Goal: Information Seeking & Learning: Learn about a topic

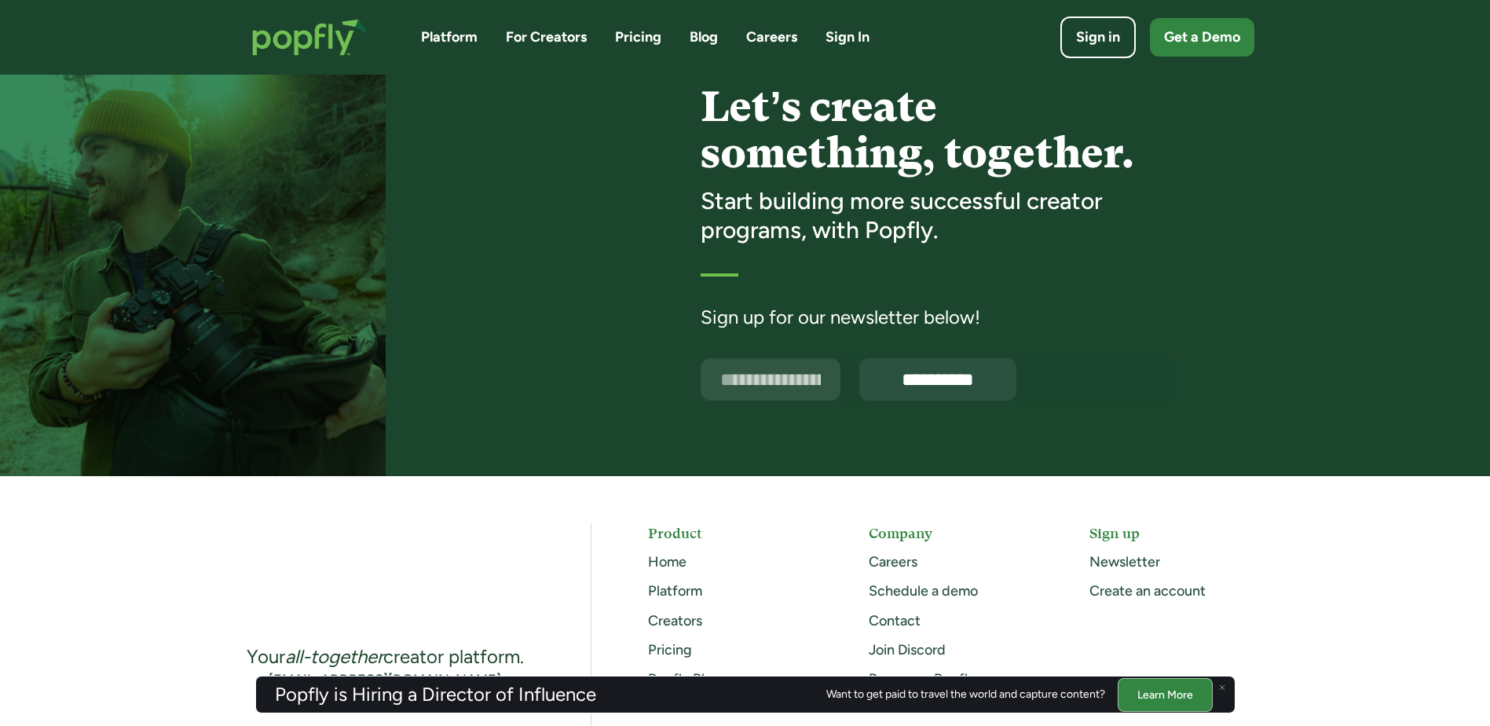
scroll to position [3666, 0]
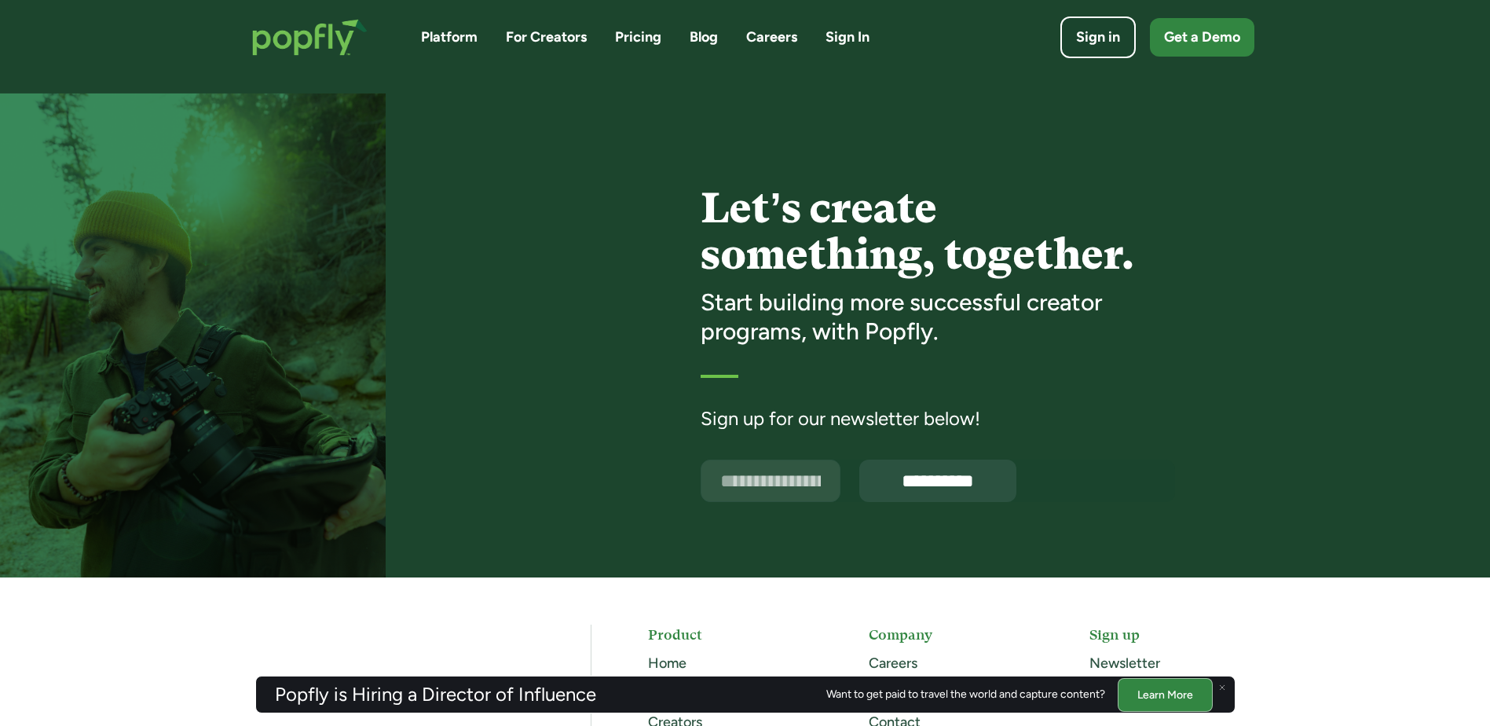
click at [800, 488] on input "Email Form" at bounding box center [770, 480] width 140 height 42
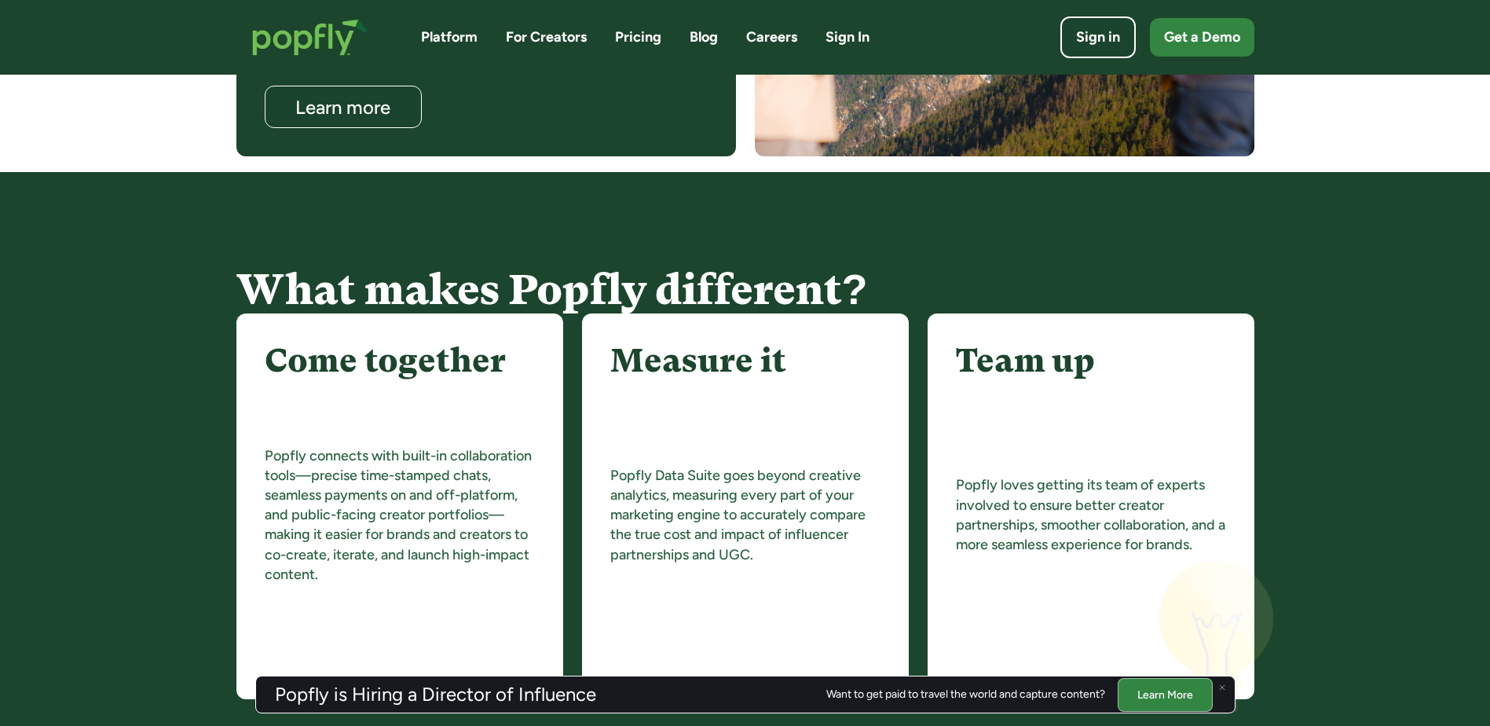
scroll to position [1467, 0]
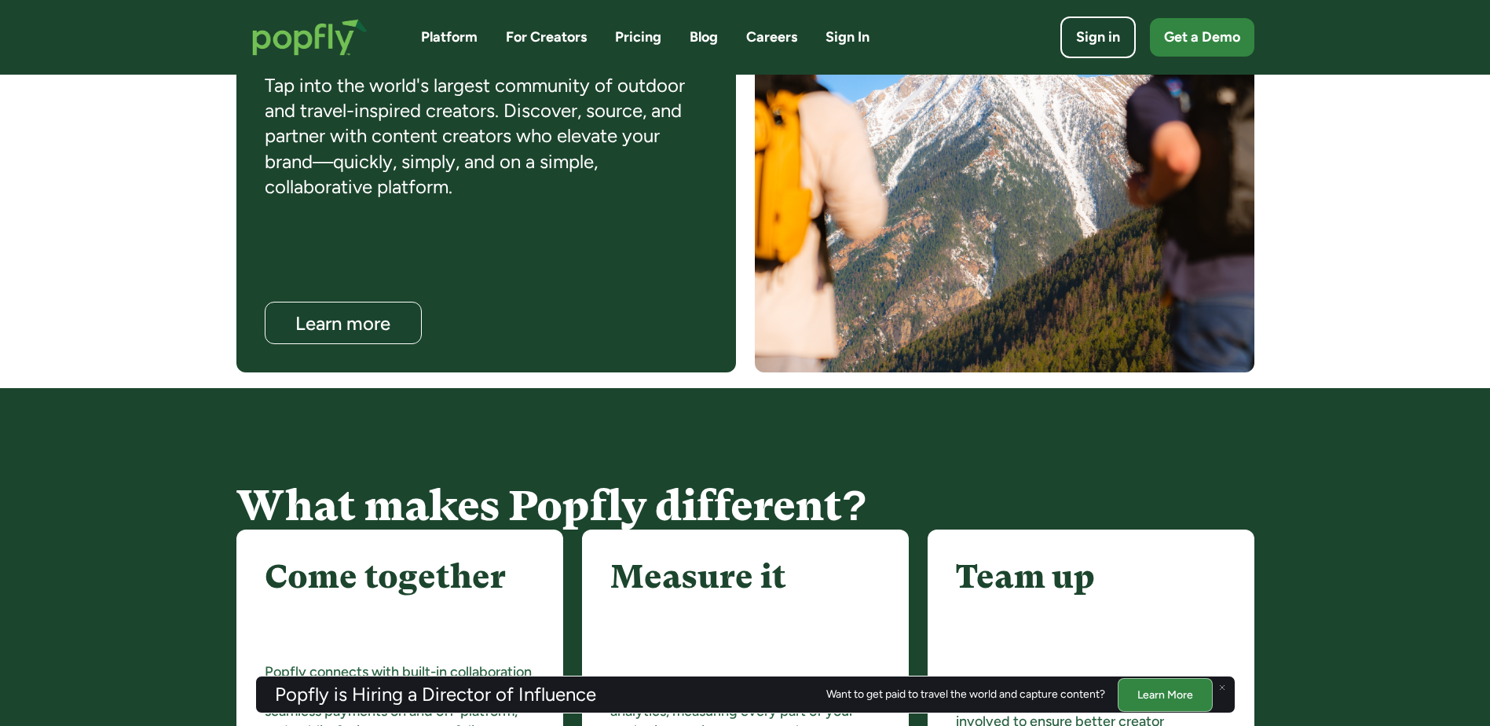
click at [449, 41] on link "Platform" at bounding box center [449, 37] width 57 height 20
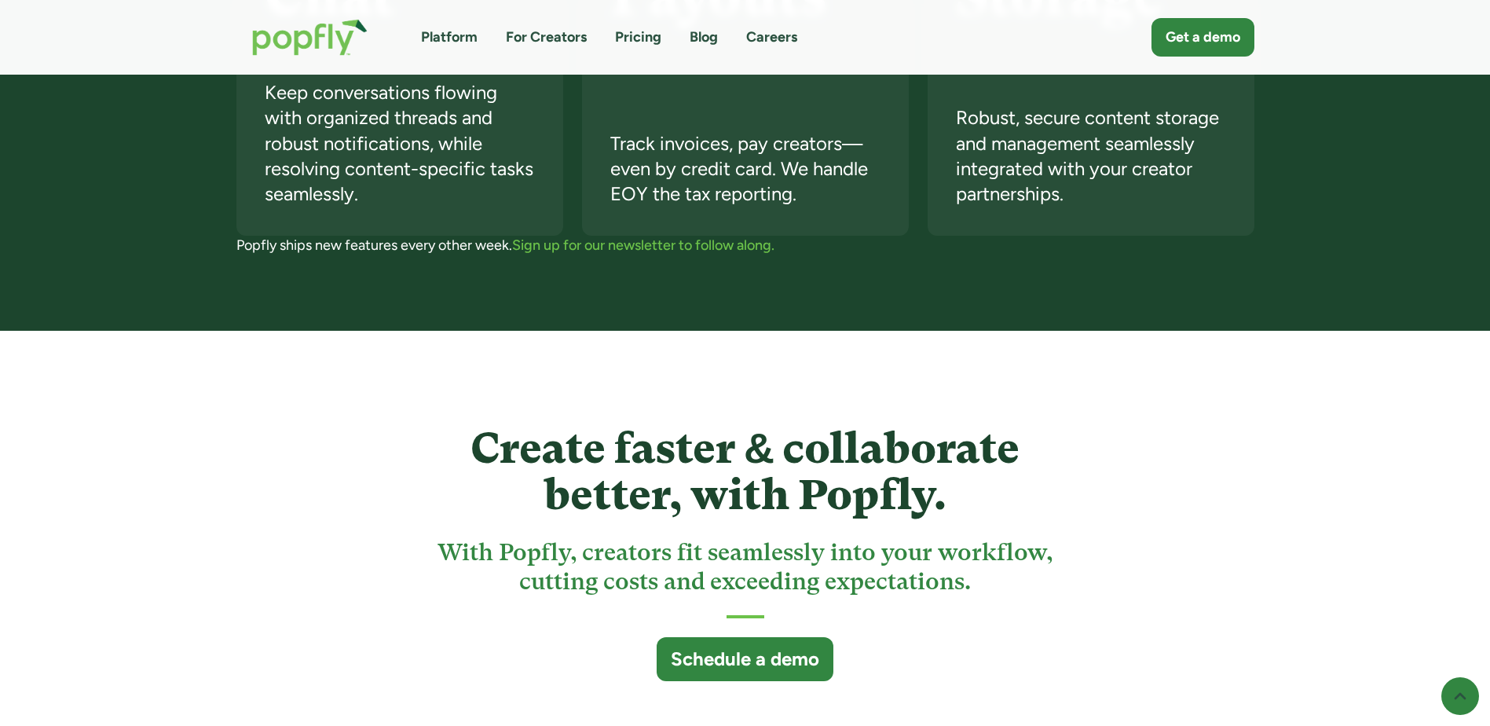
scroll to position [3769, 0]
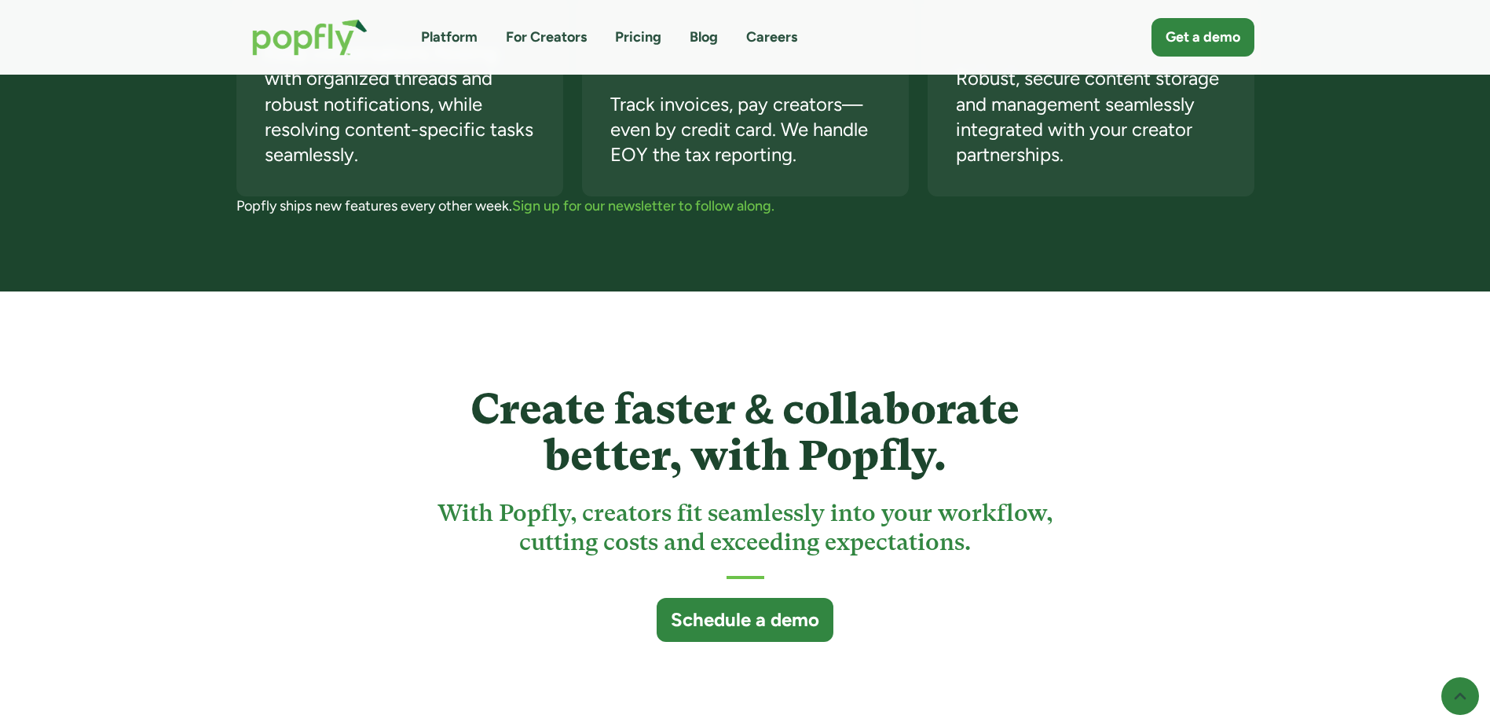
click at [546, 45] on link "For Creators" at bounding box center [546, 37] width 81 height 20
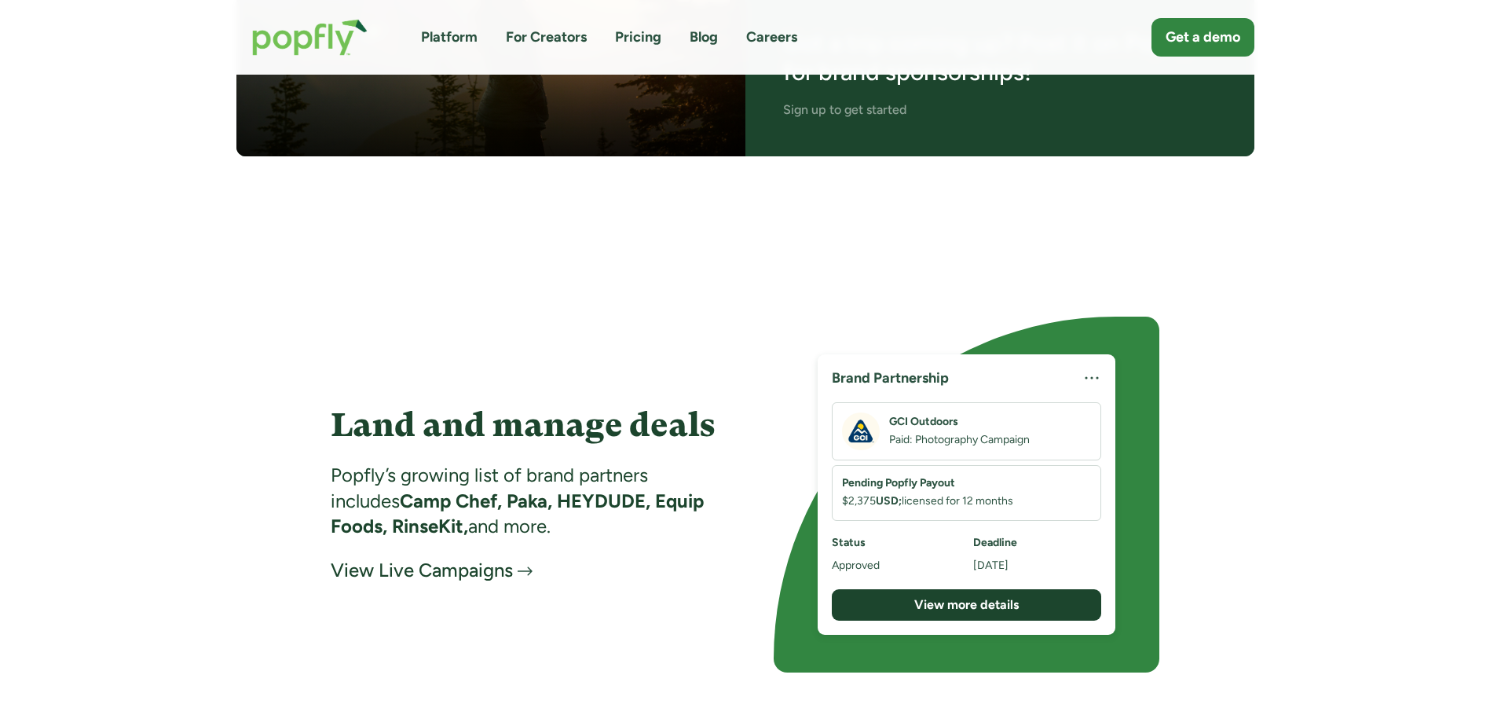
scroll to position [2277, 0]
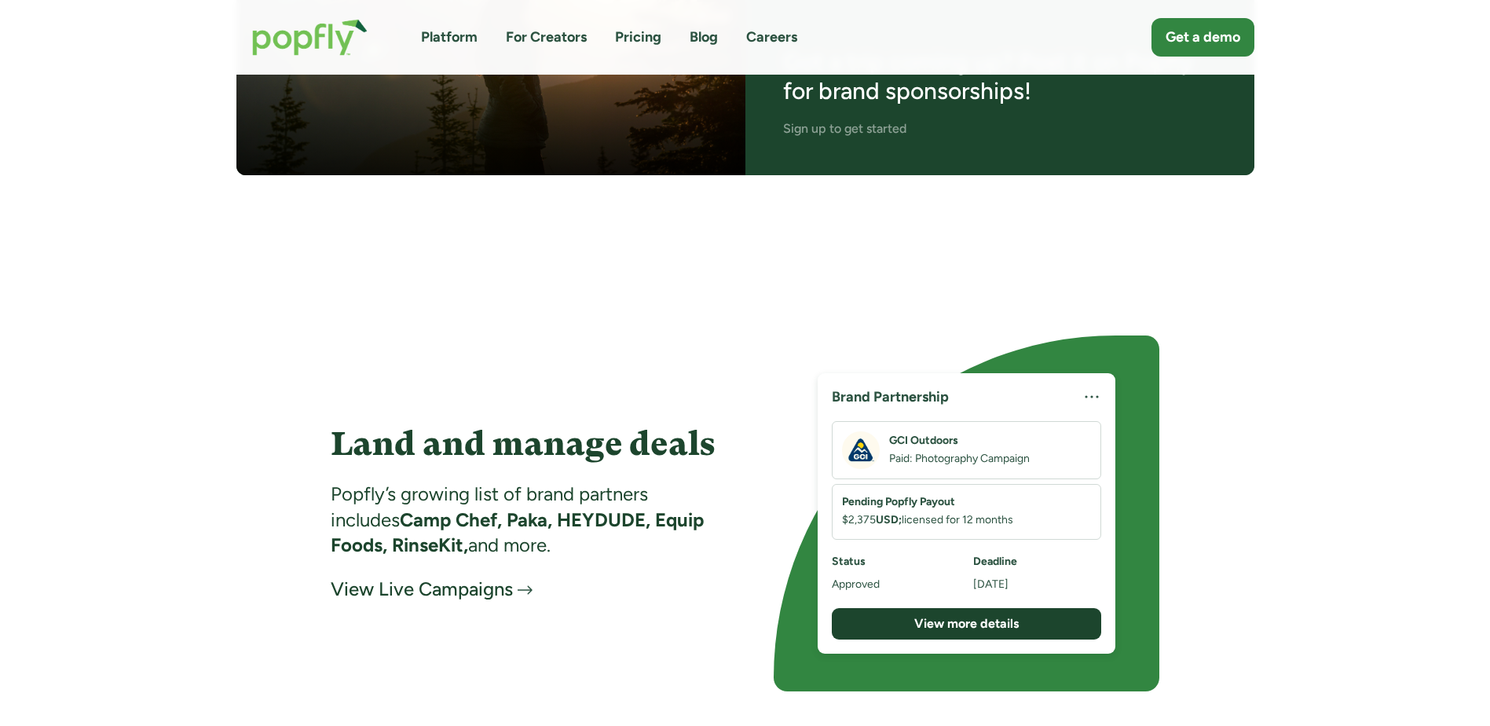
click at [628, 40] on link "Pricing" at bounding box center [638, 37] width 46 height 20
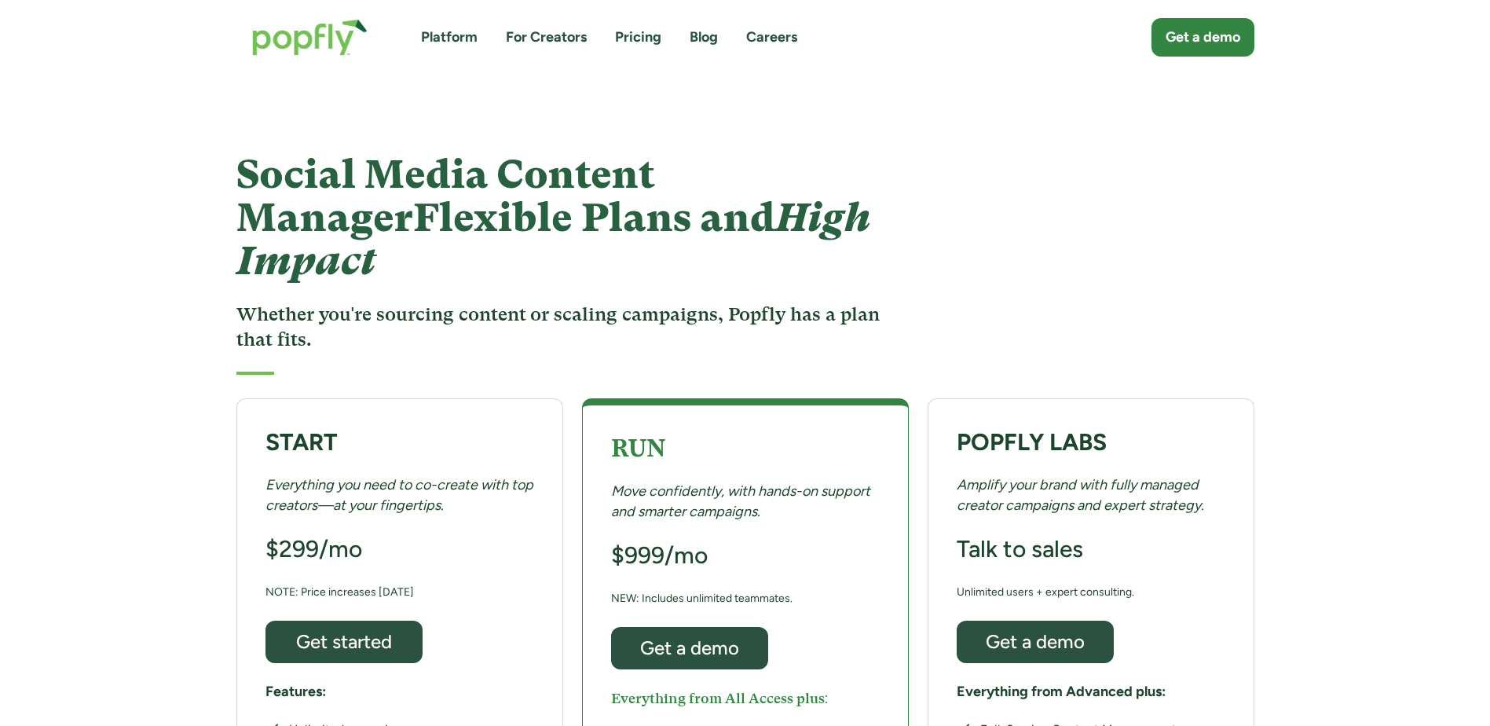
click at [711, 45] on link "Blog" at bounding box center [703, 37] width 28 height 20
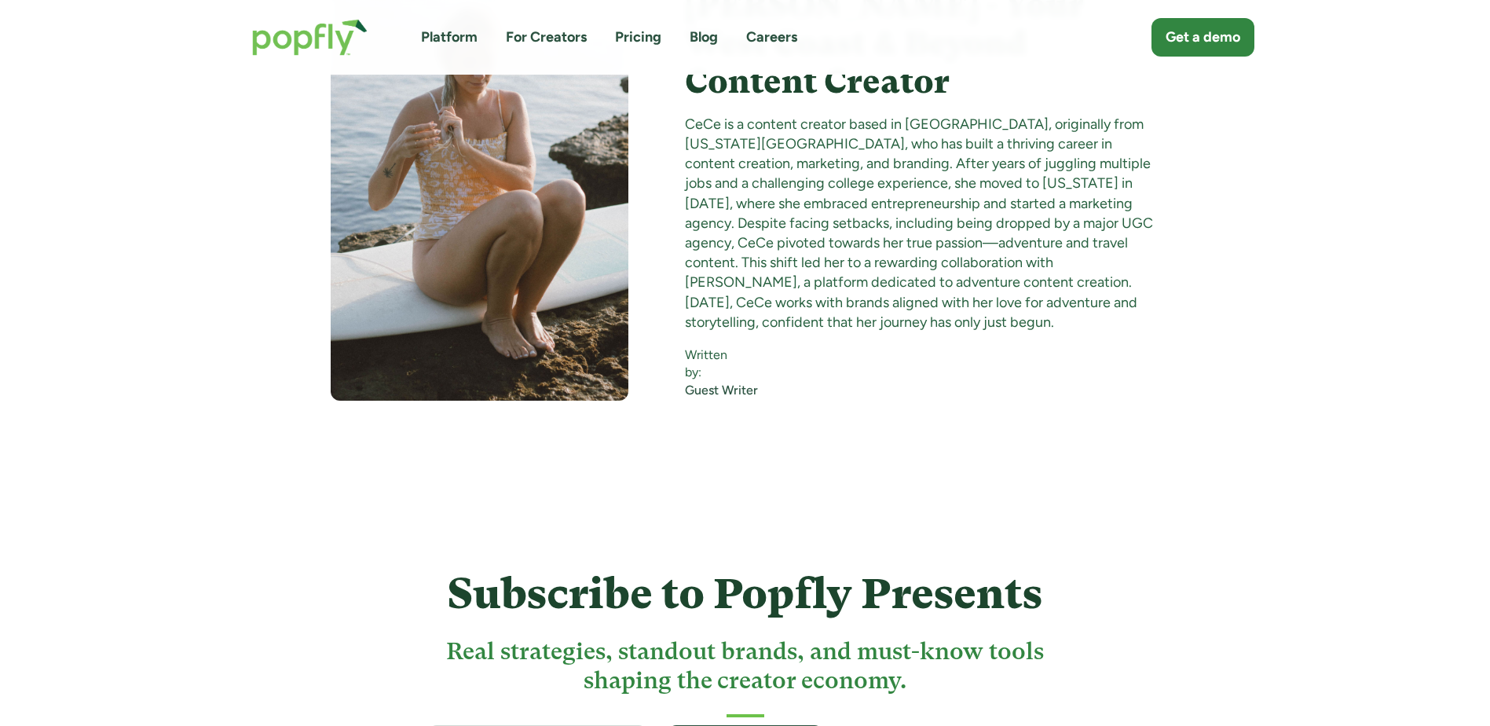
scroll to position [19329, 0]
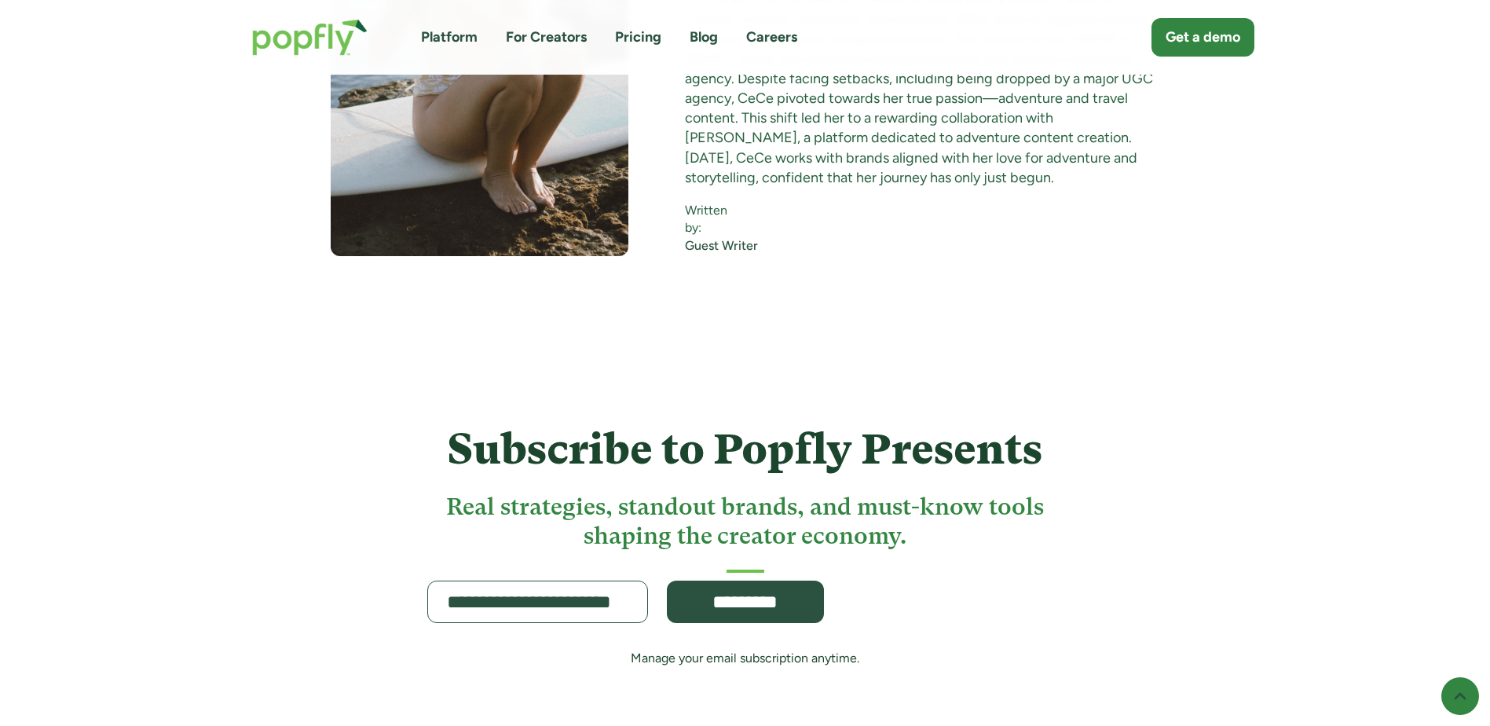
scroll to position [19565, 0]
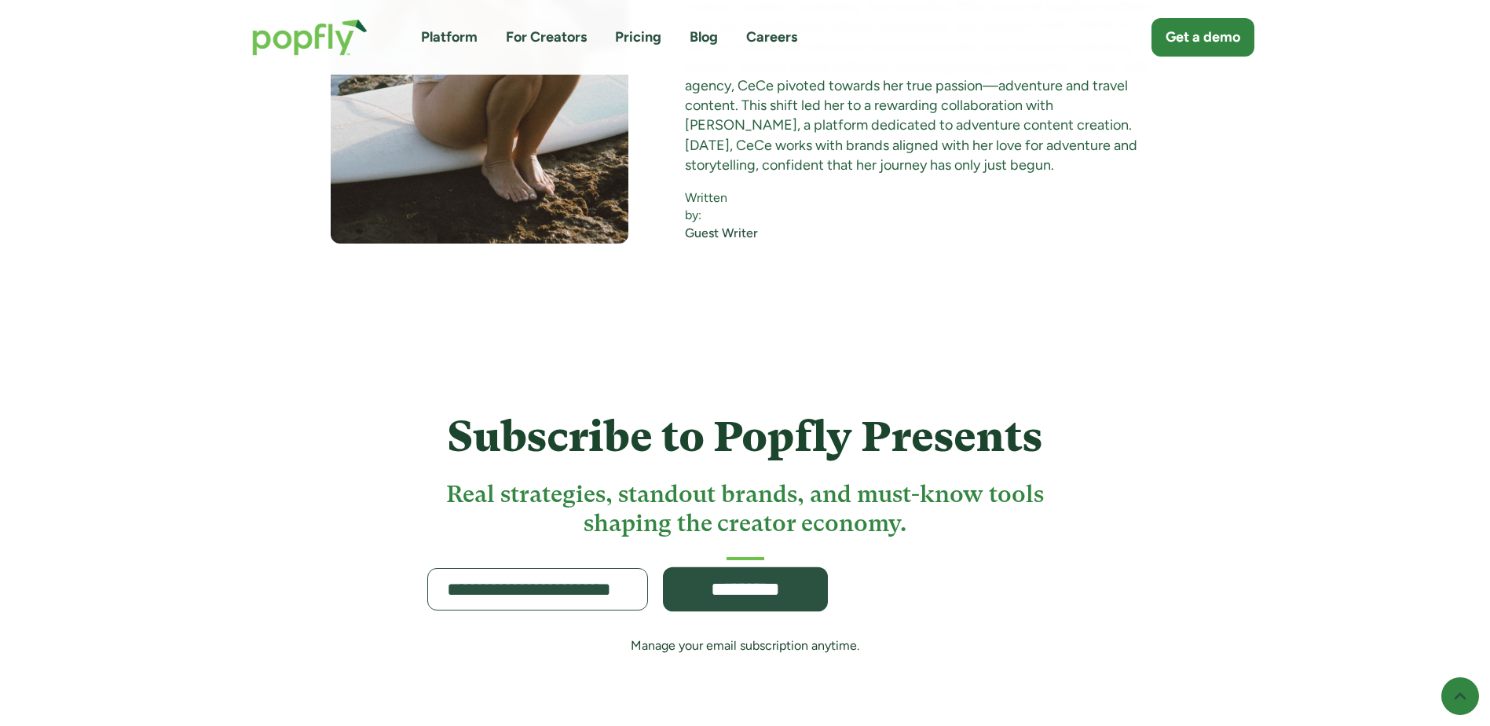
type input "**********"
click at [782, 566] on input "*********" at bounding box center [745, 588] width 165 height 45
type input "**********"
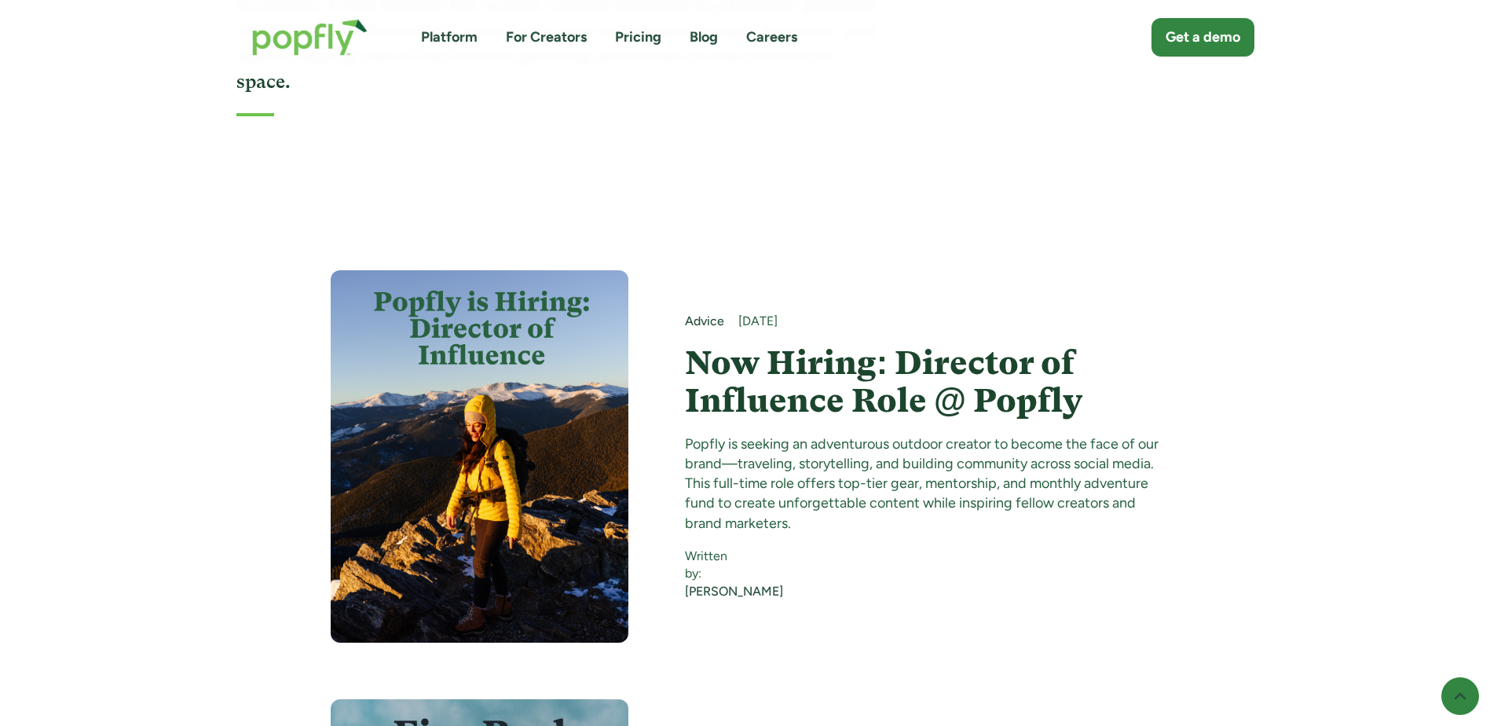
scroll to position [393, 0]
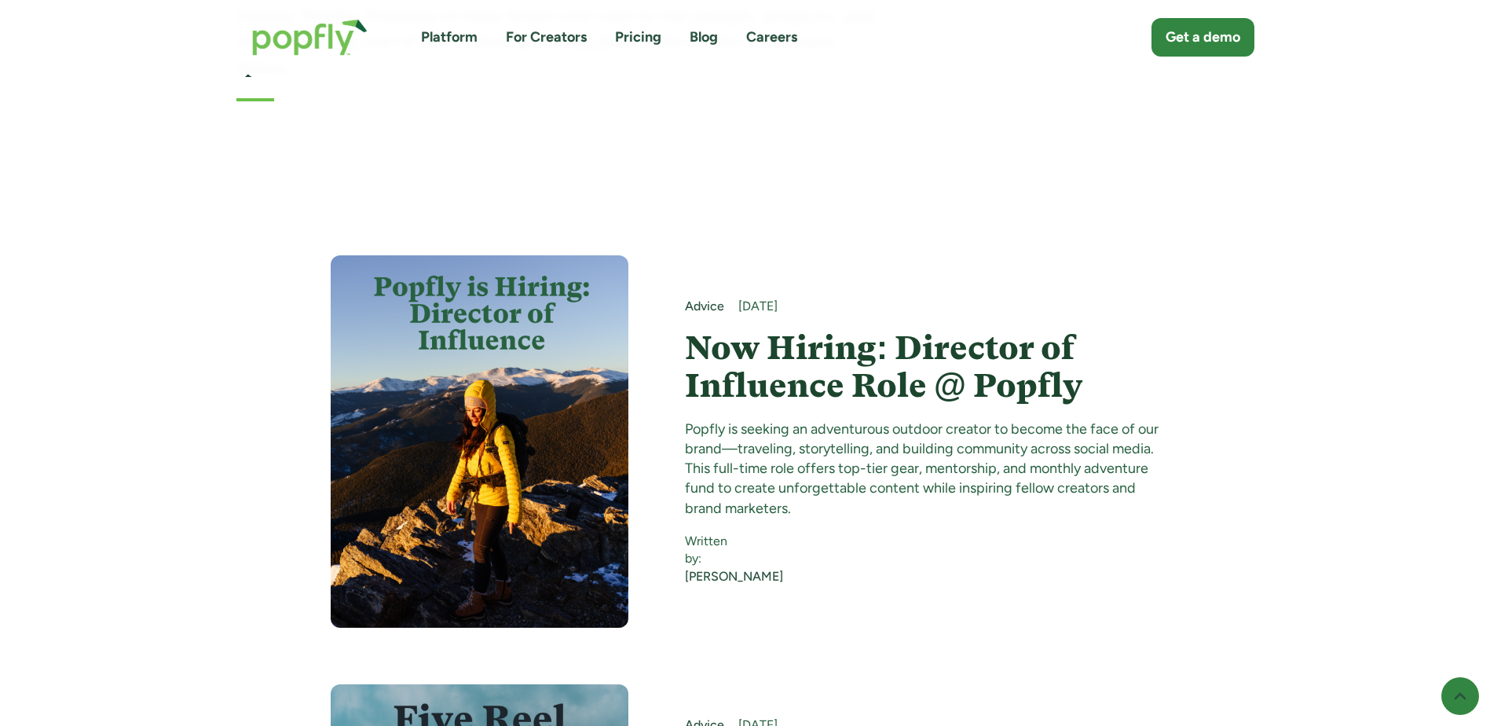
click at [775, 35] on link "Careers" at bounding box center [771, 37] width 51 height 20
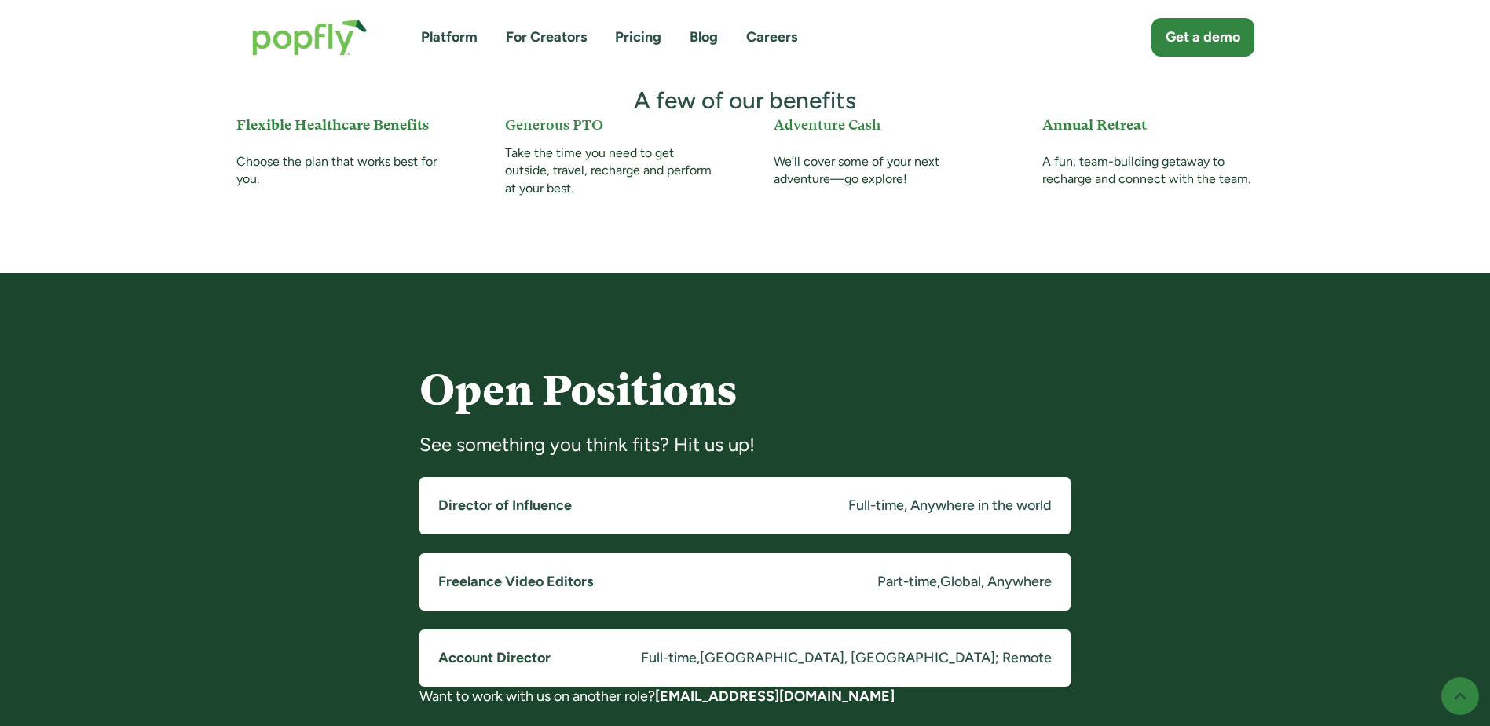
scroll to position [1021, 0]
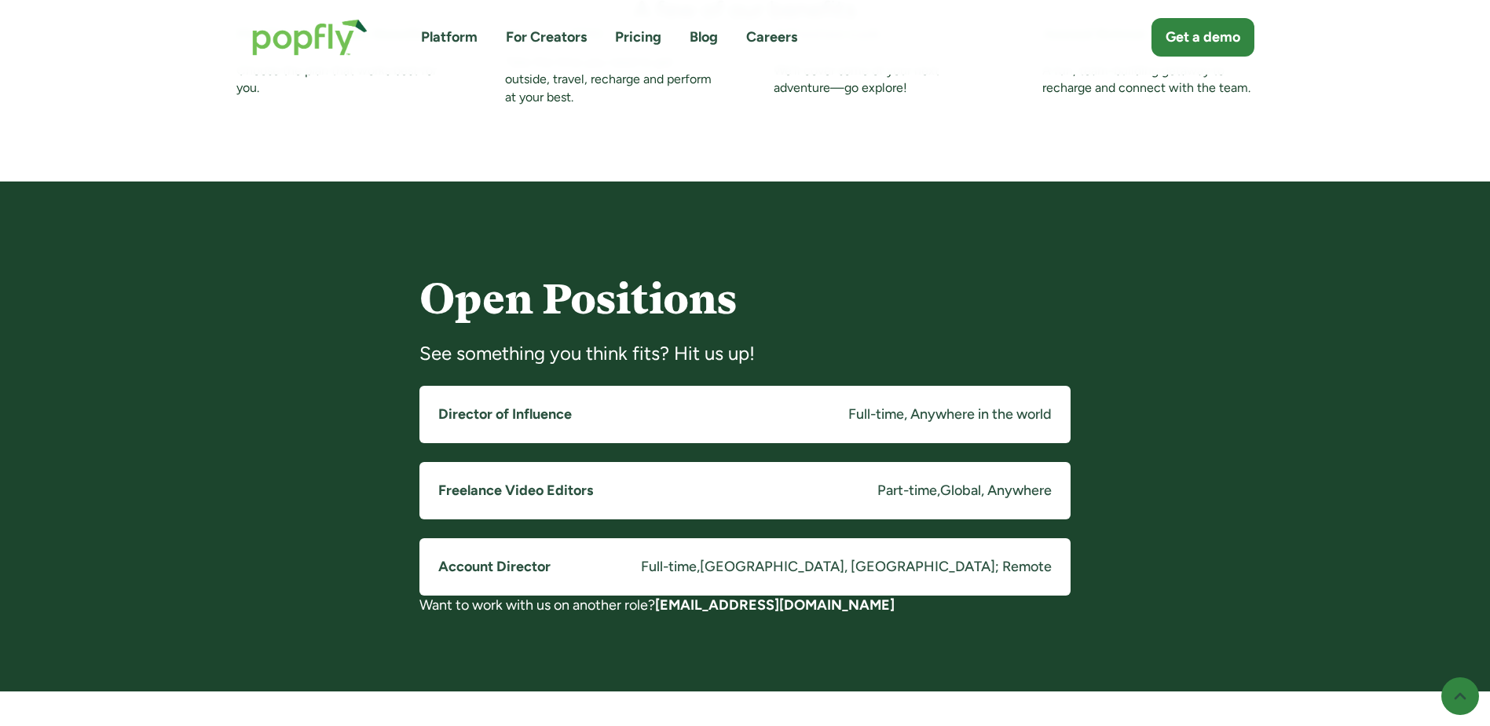
click at [620, 573] on link "Account Director Full-time , Costa Mesa, CA; Remote" at bounding box center [744, 566] width 651 height 57
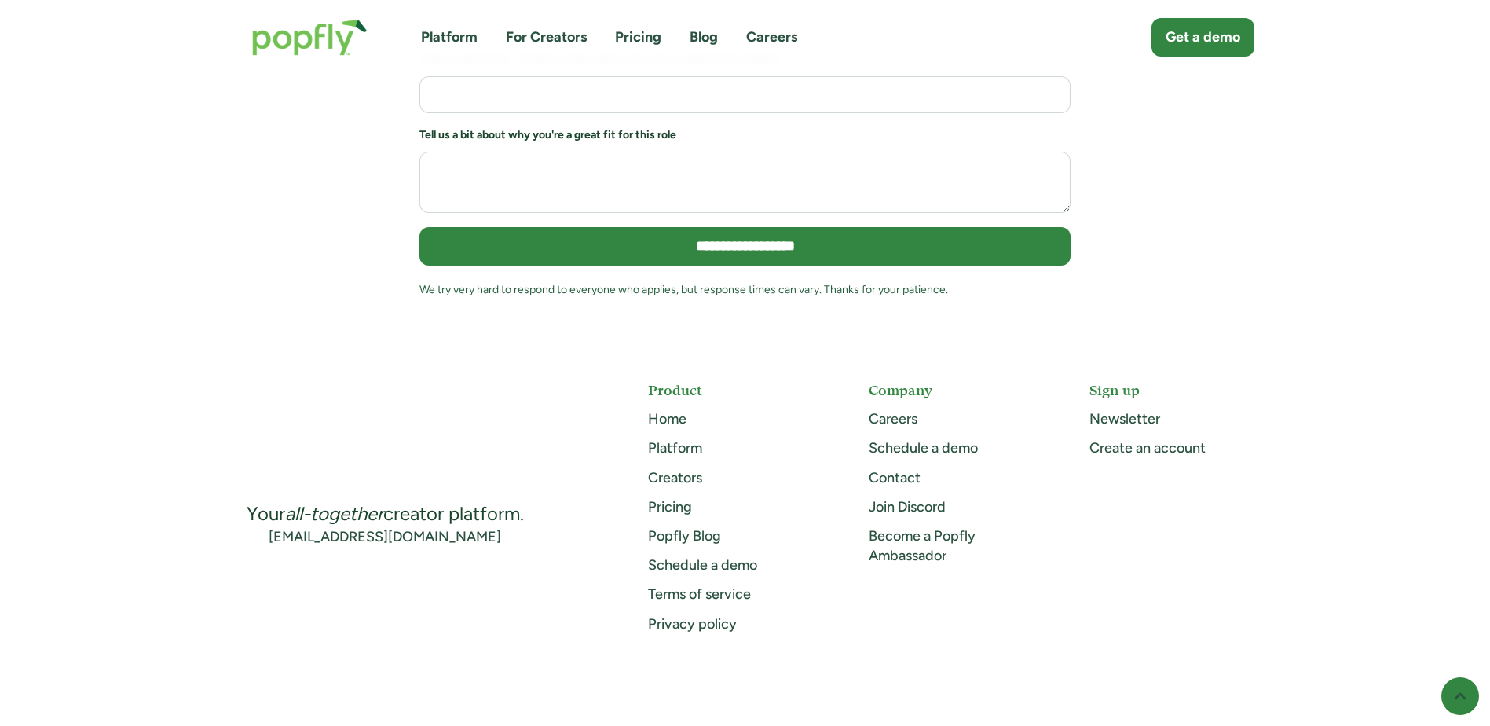
scroll to position [2042, 0]
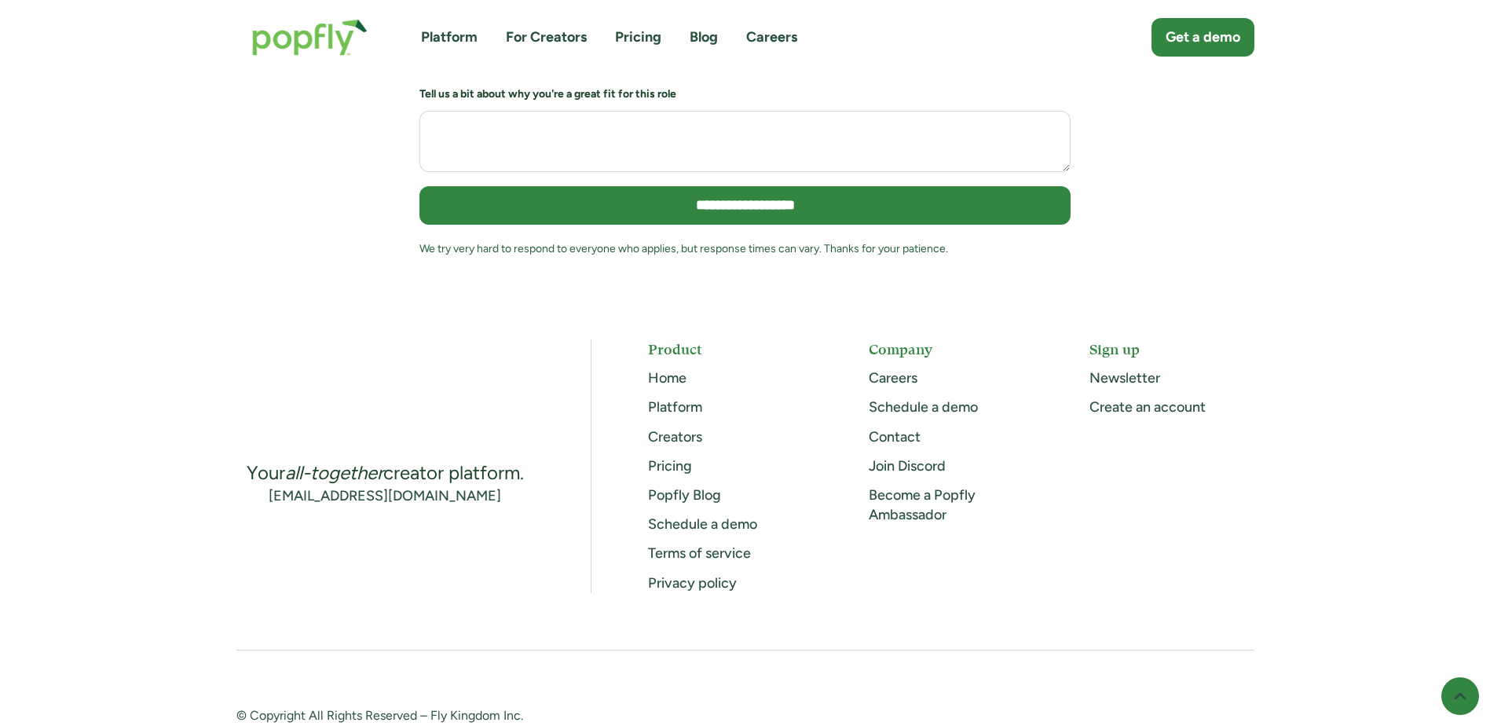
click at [928, 486] on link "Become a Popfly Ambassador" at bounding box center [922, 504] width 107 height 37
click at [1131, 369] on link "Newsletter" at bounding box center [1124, 377] width 71 height 17
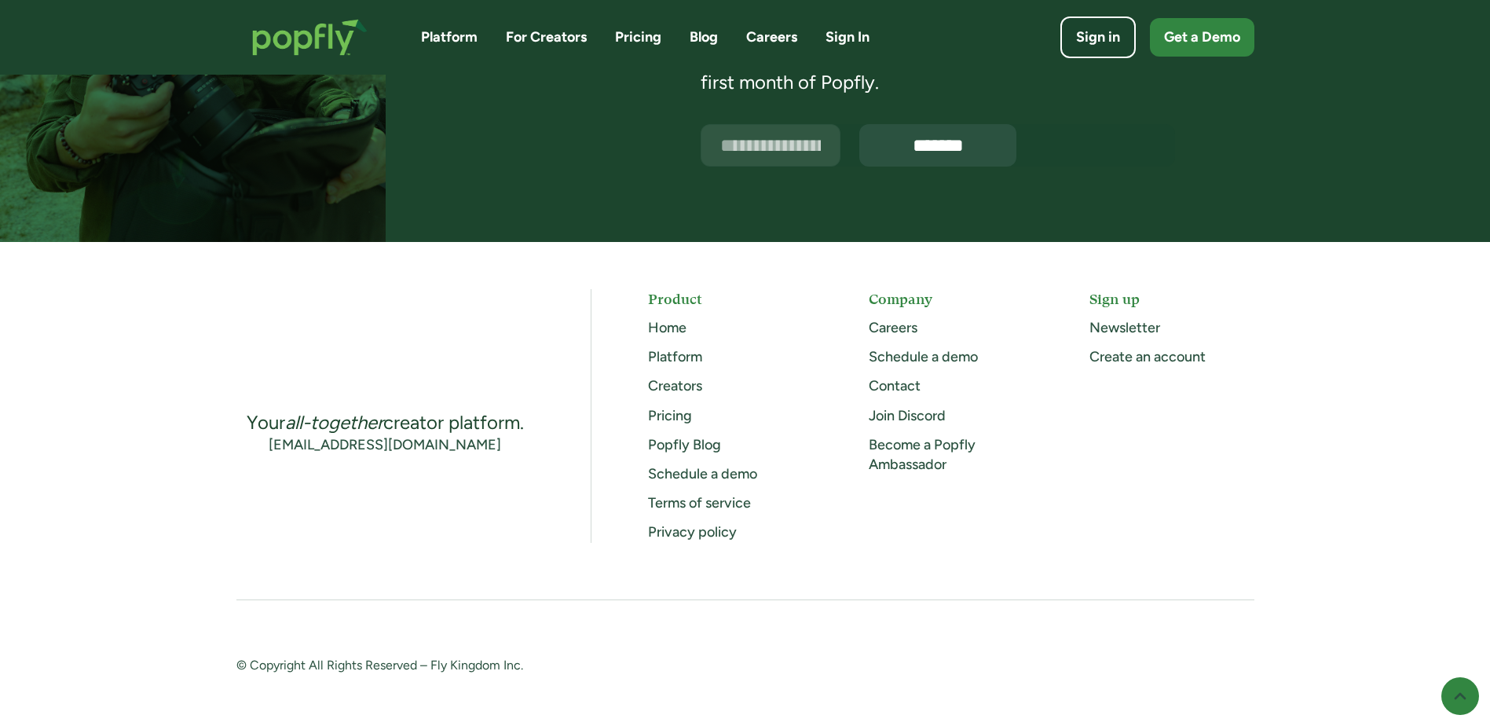
scroll to position [332, 0]
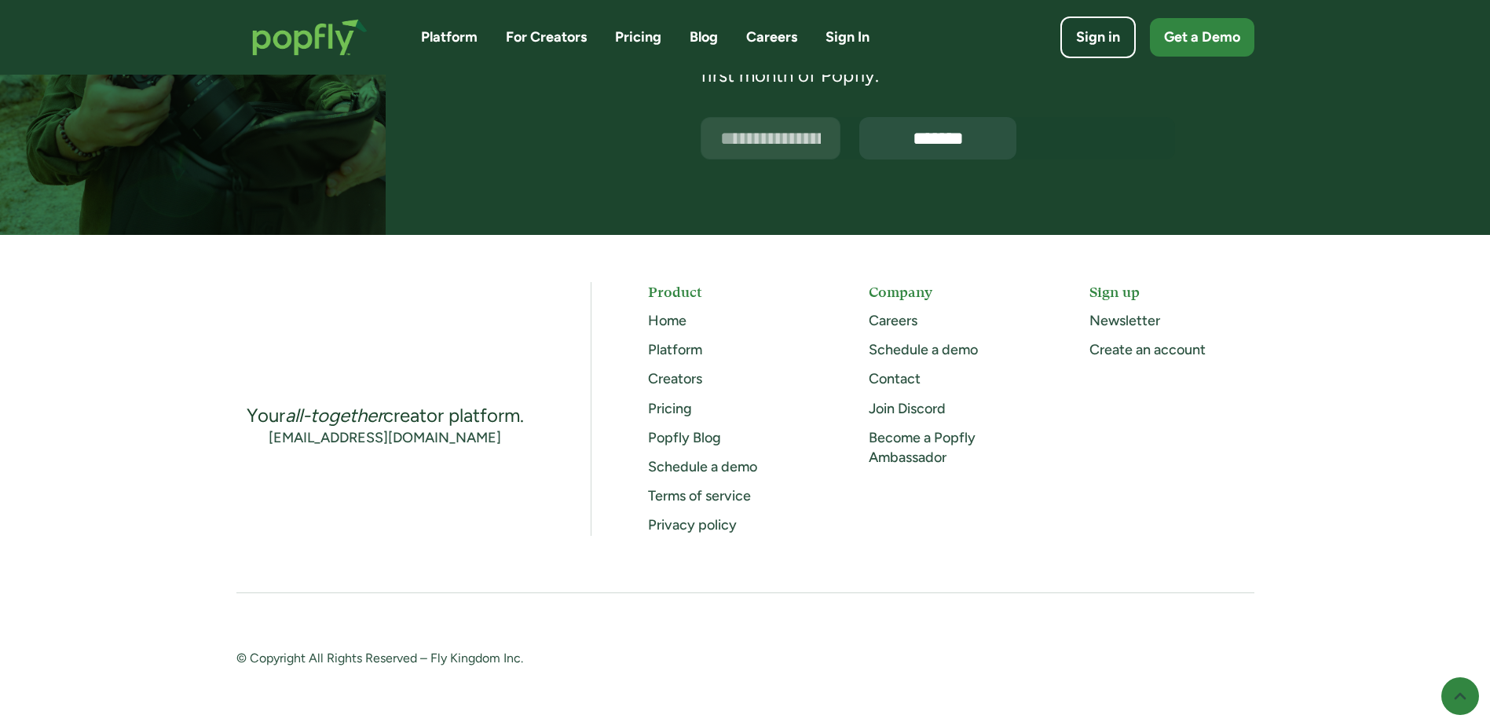
click at [695, 441] on link "Popfly Blog" at bounding box center [684, 437] width 73 height 17
click at [404, 441] on div "[EMAIL_ADDRESS][DOMAIN_NAME]" at bounding box center [385, 438] width 232 height 20
click at [1179, 402] on div "Your all-together creator platform. info@popfly.com Product Home Platform Creat…" at bounding box center [745, 409] width 1018 height 254
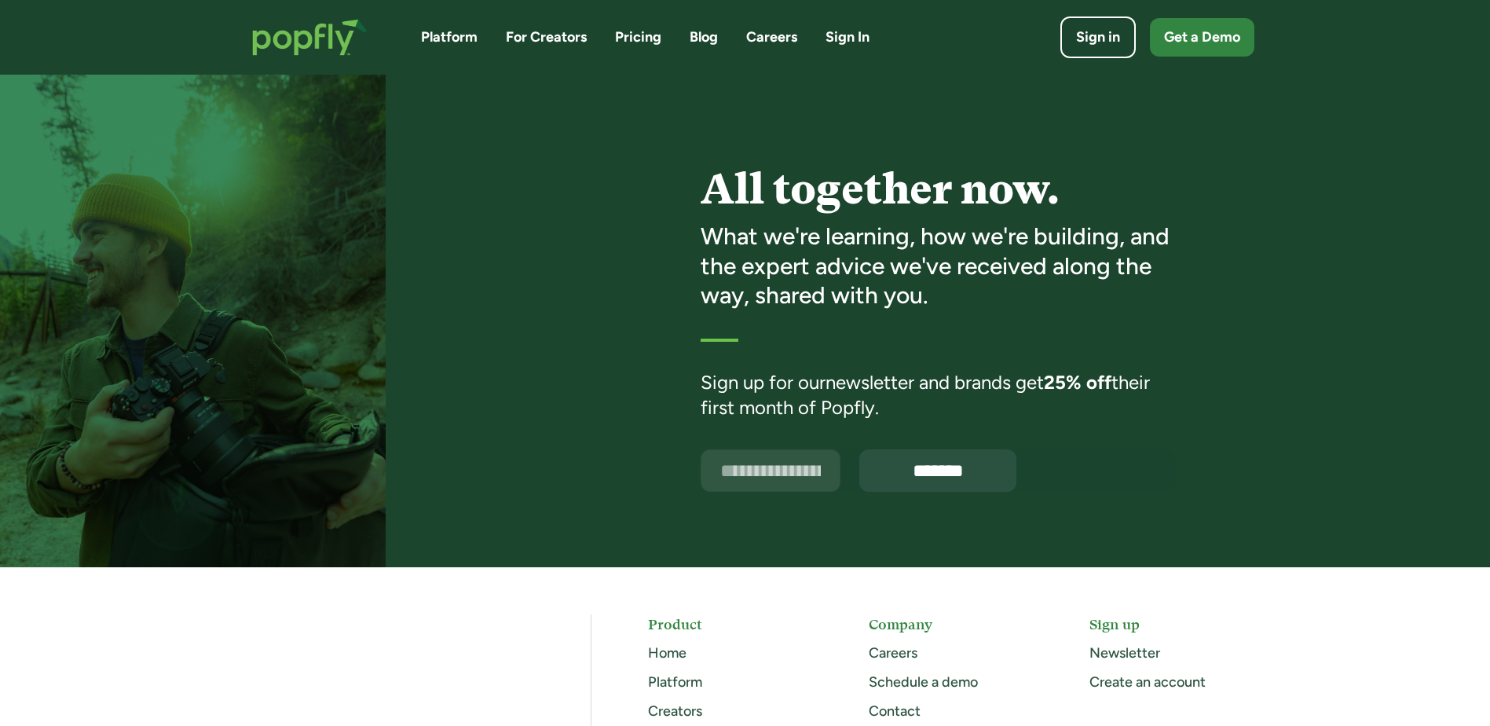
click at [437, 30] on link "Platform" at bounding box center [449, 37] width 57 height 20
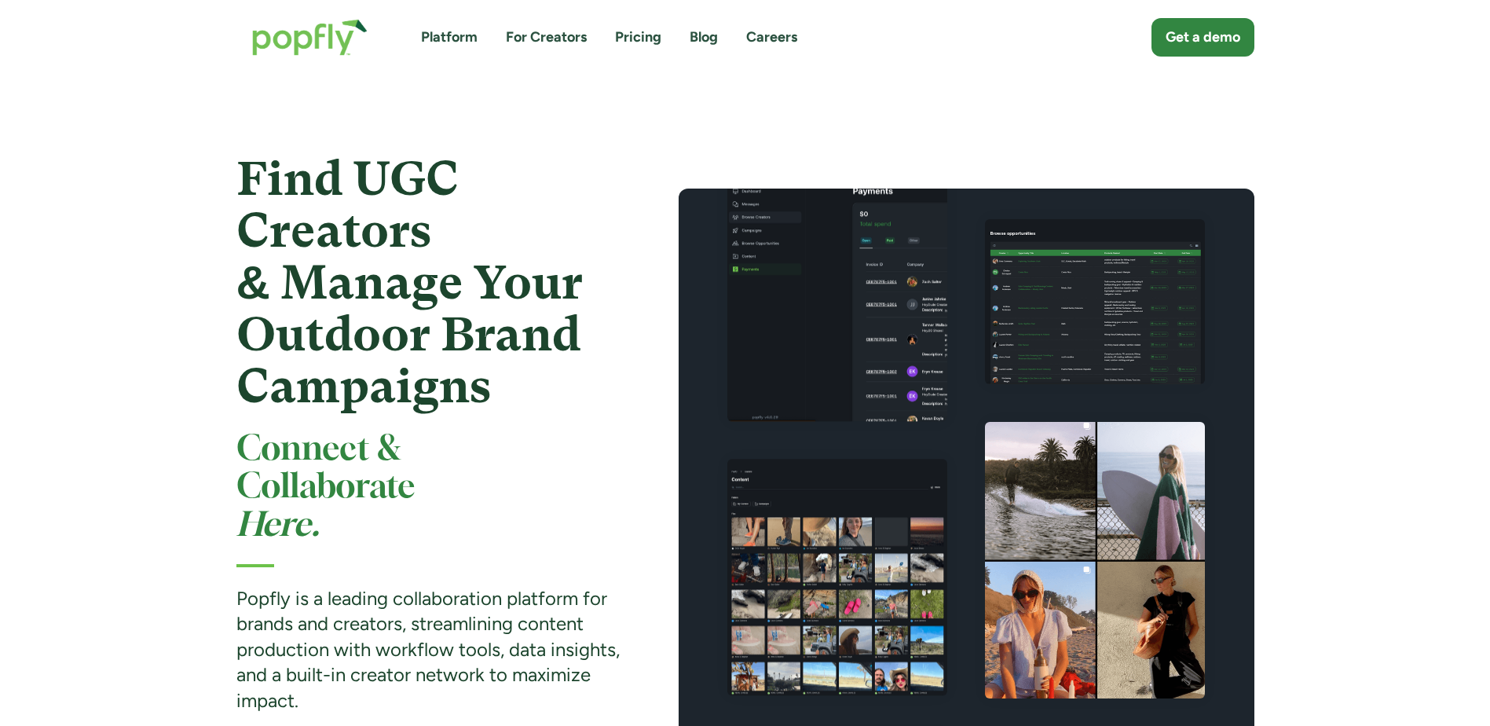
click at [321, 26] on img "home" at bounding box center [309, 37] width 147 height 68
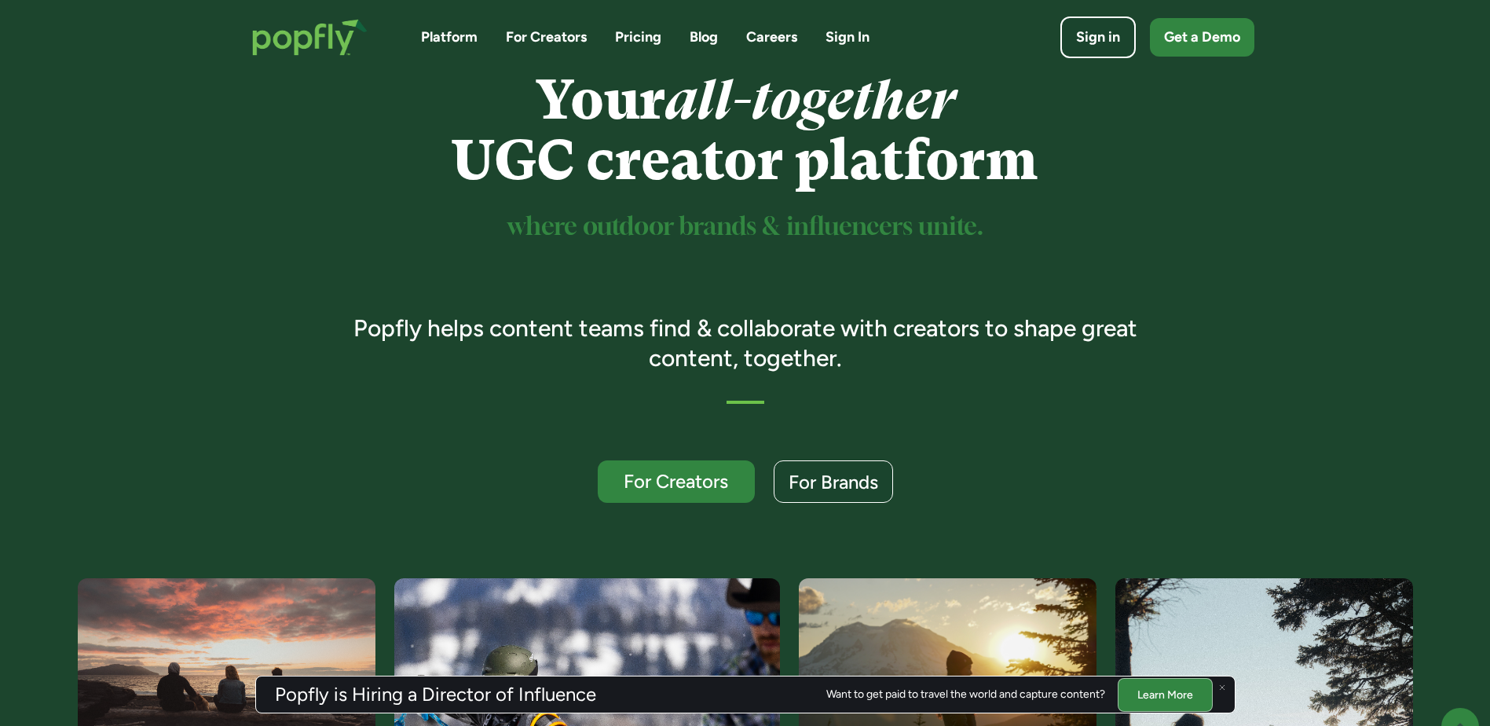
scroll to position [79, 0]
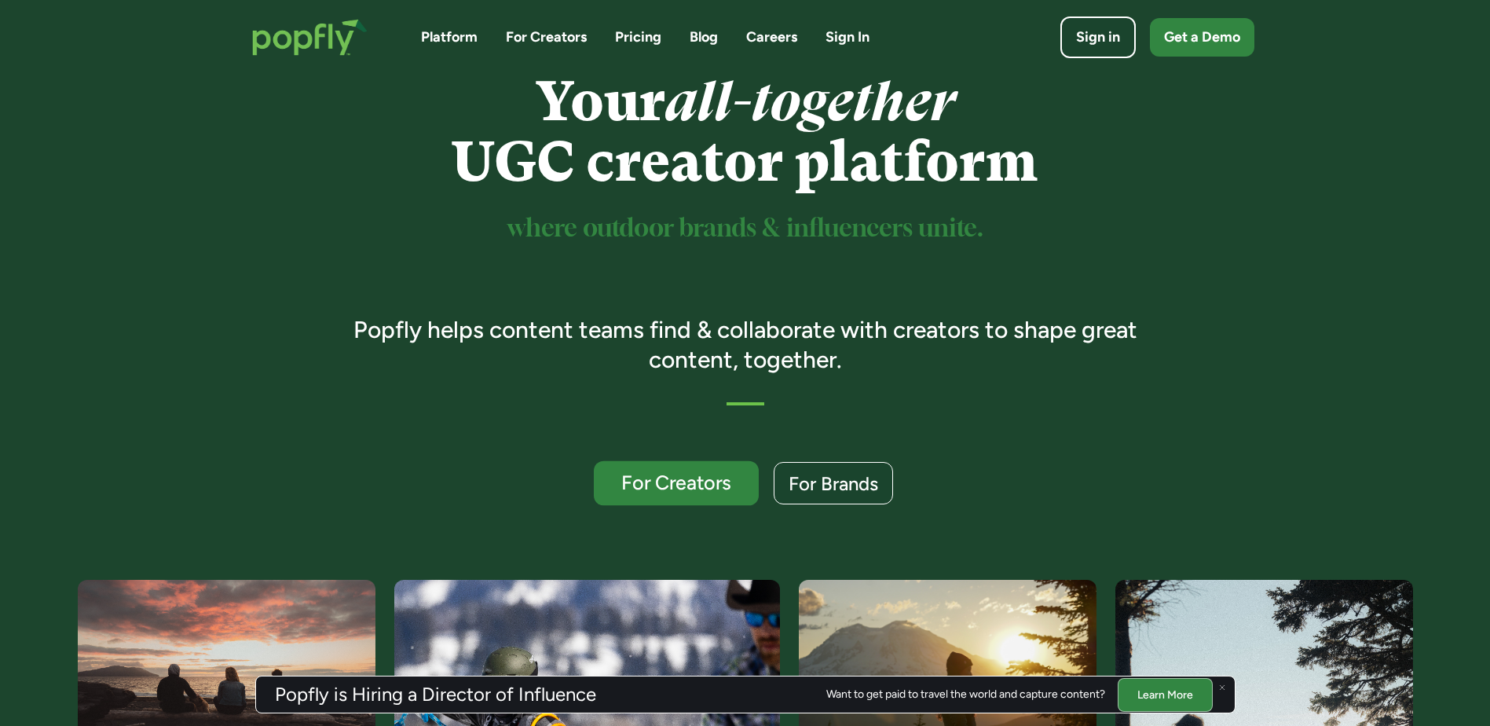
click at [675, 489] on div "For Creators" at bounding box center [675, 483] width 135 height 20
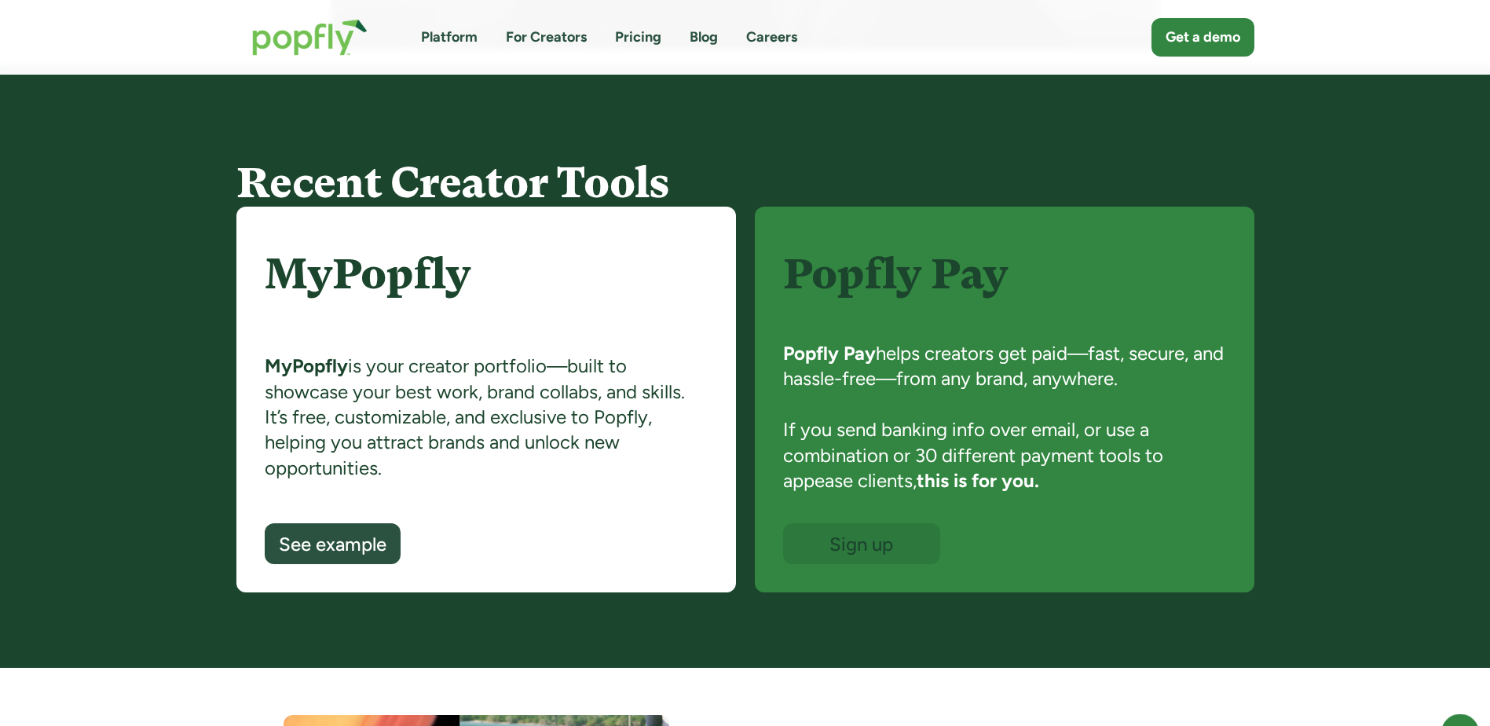
scroll to position [942, 0]
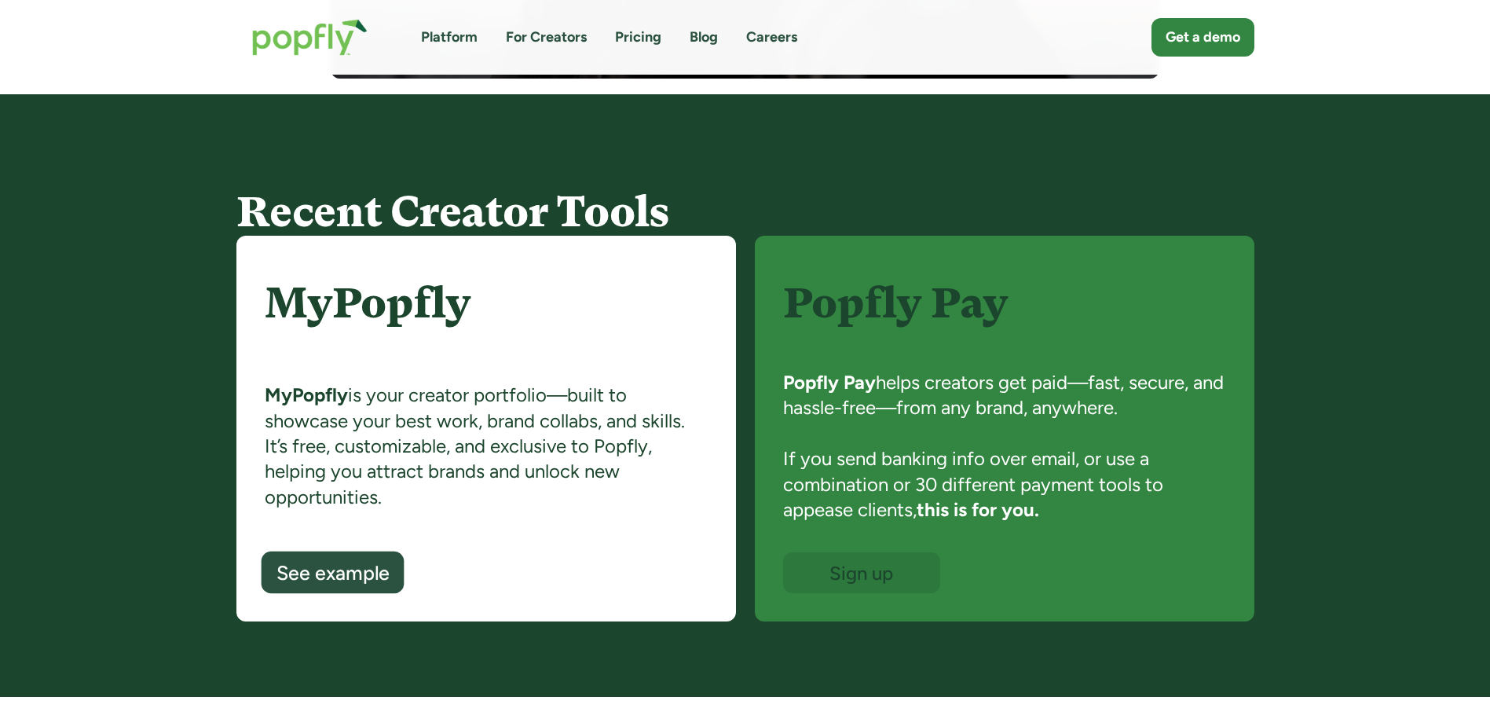
click at [346, 578] on div "See example" at bounding box center [332, 573] width 113 height 20
click at [888, 575] on div "Sign up" at bounding box center [860, 573] width 135 height 20
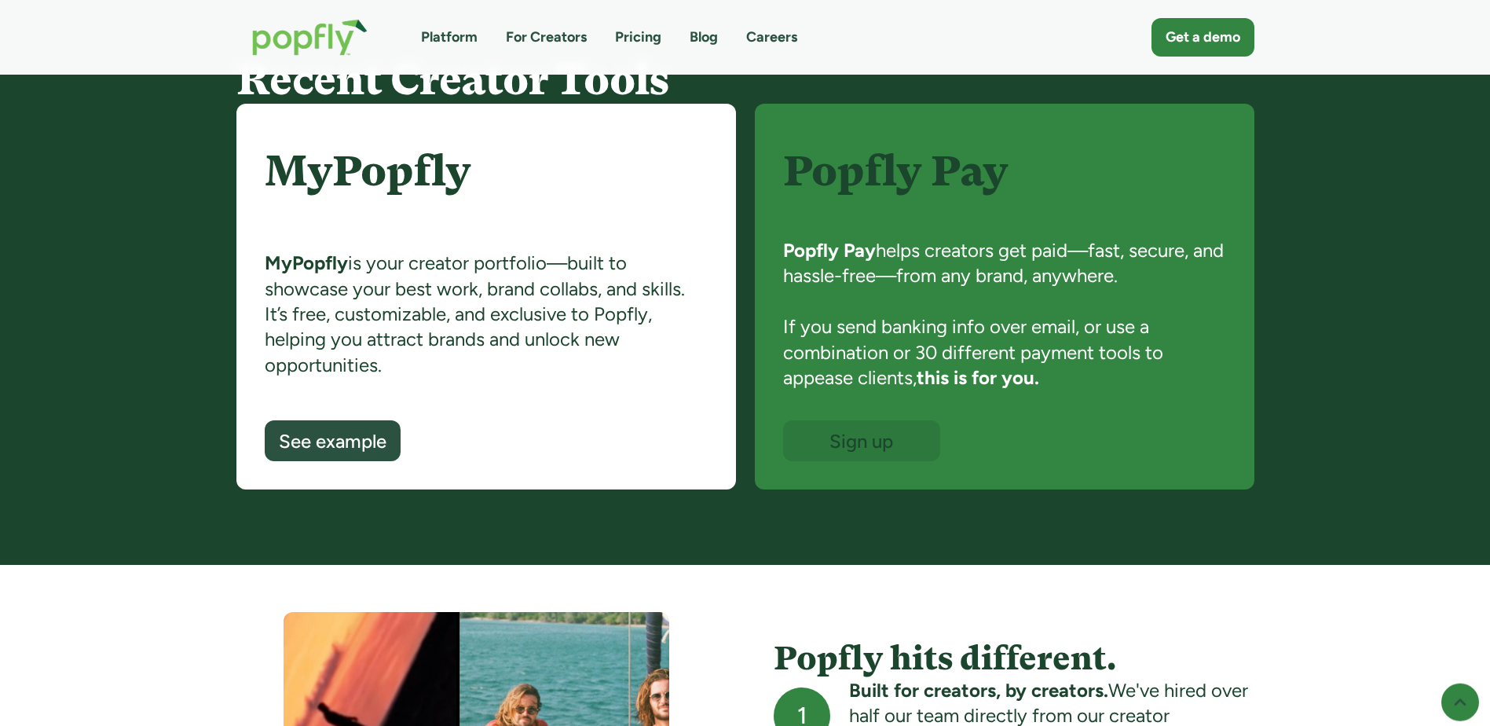
scroll to position [1413, 0]
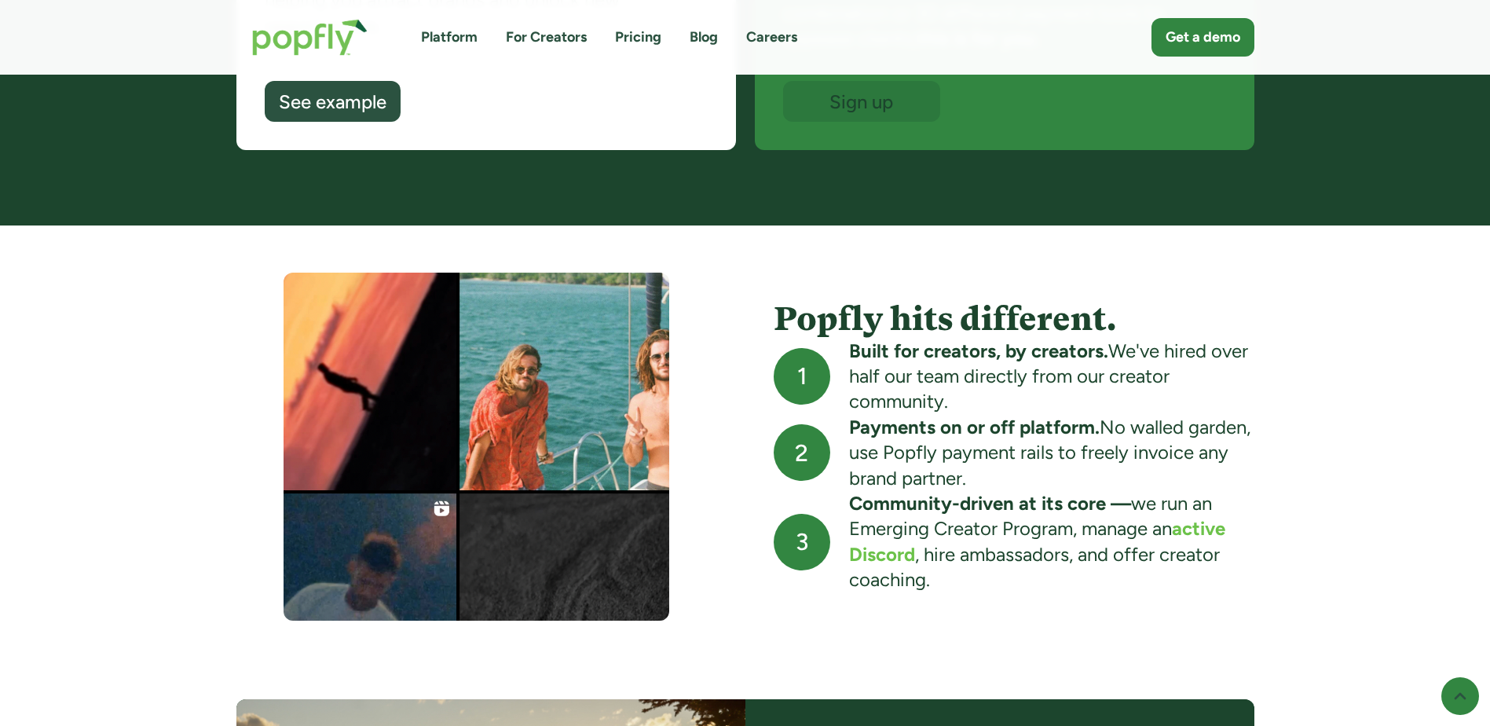
click at [869, 549] on strong "active Discord" at bounding box center [1037, 541] width 376 height 48
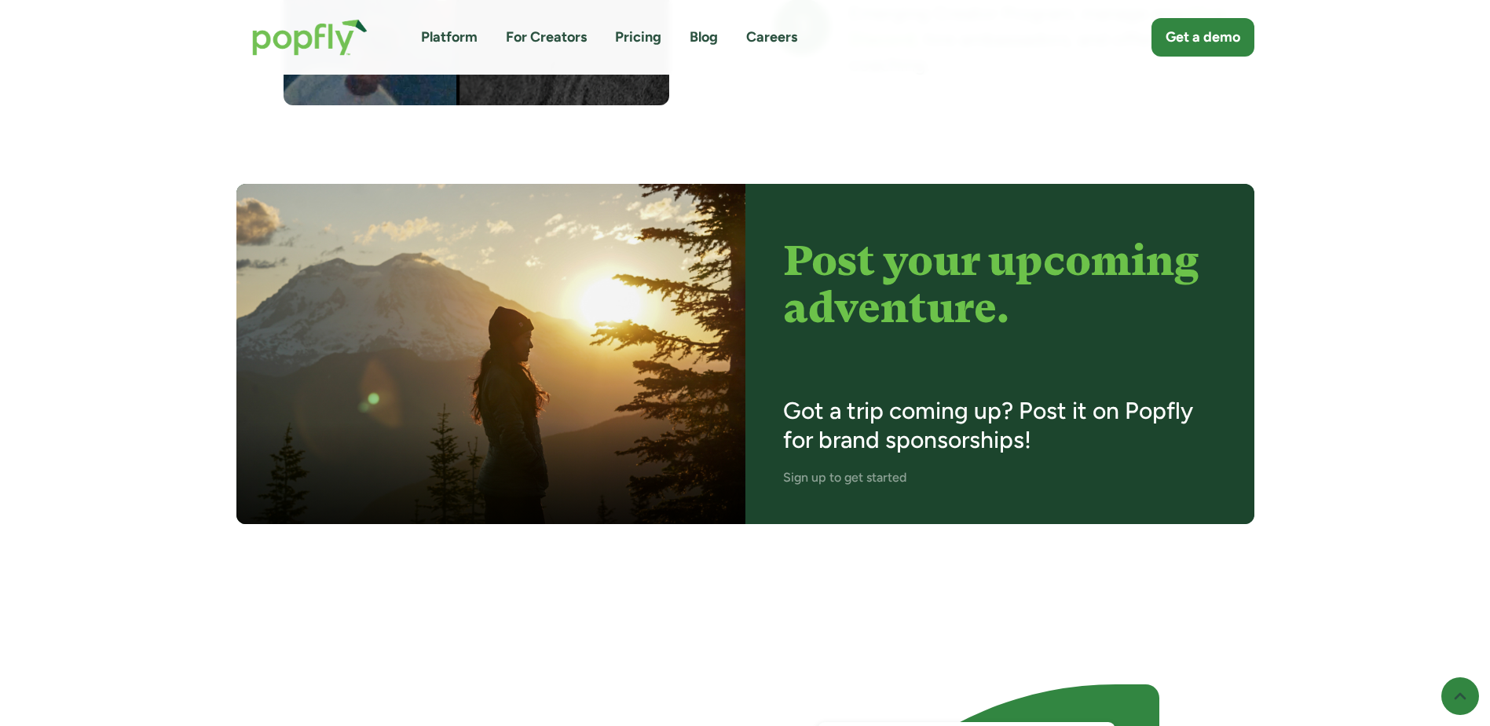
scroll to position [1963, 0]
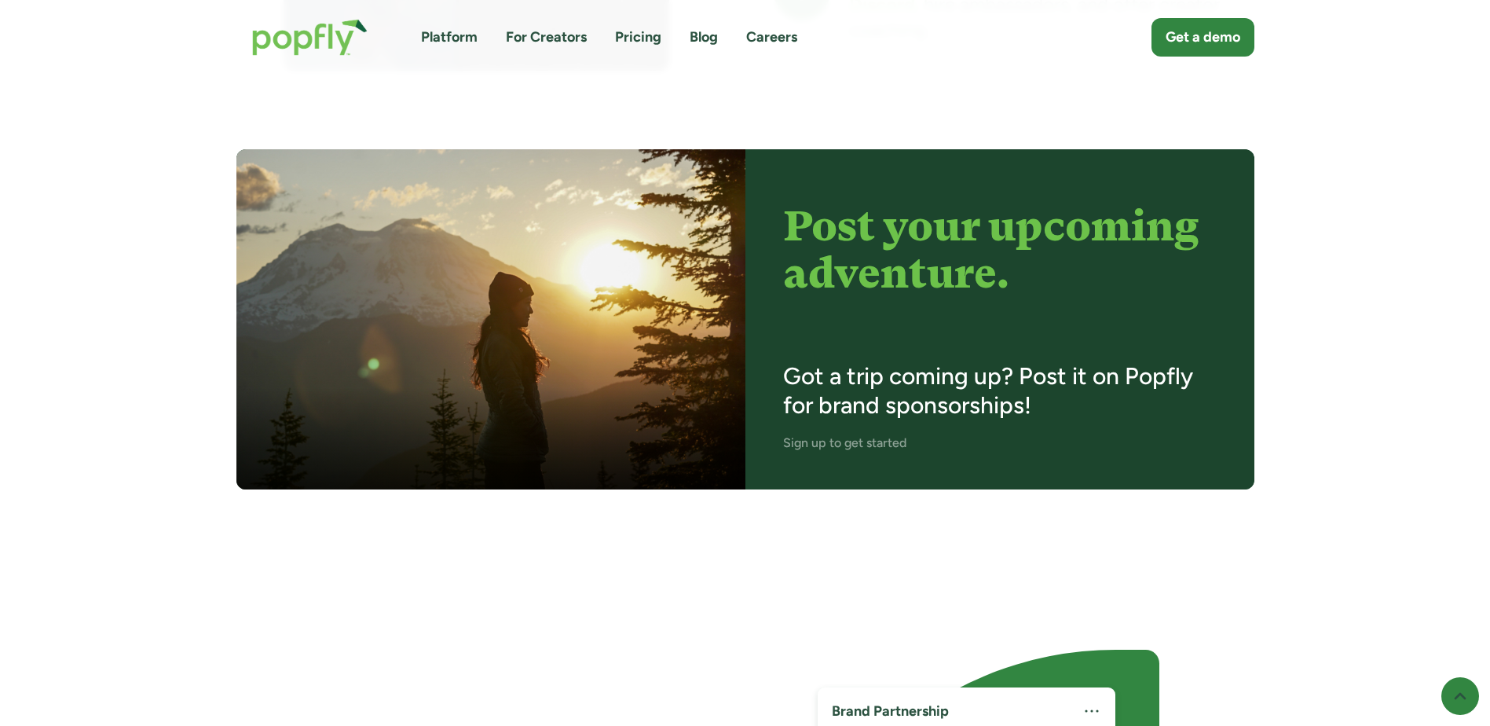
click at [828, 437] on link "Sign up to get started" at bounding box center [844, 442] width 123 height 15
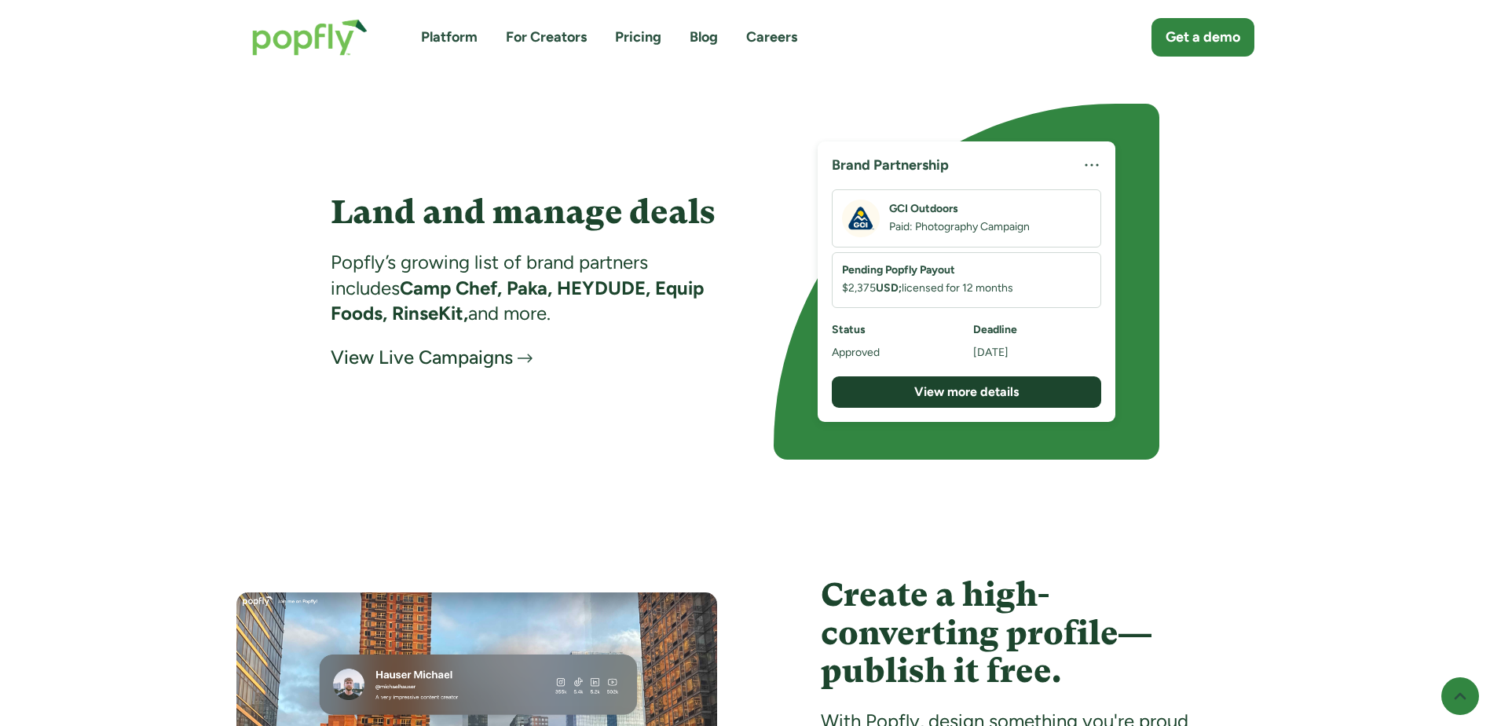
scroll to position [2513, 0]
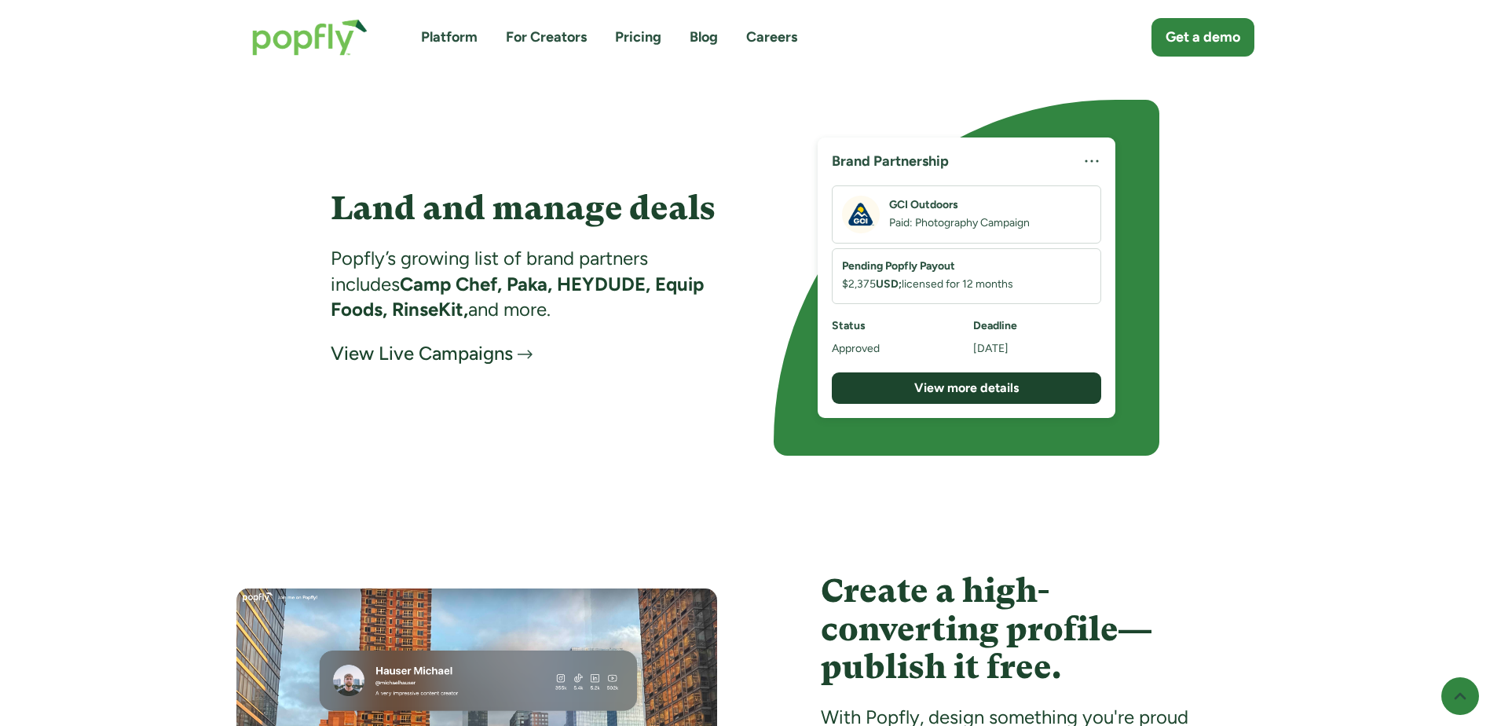
click at [1066, 385] on div "View more details" at bounding box center [966, 387] width 241 height 17
click at [949, 386] on div "View more details" at bounding box center [966, 387] width 241 height 17
click at [464, 357] on div "View Live Campaigns" at bounding box center [422, 353] width 182 height 25
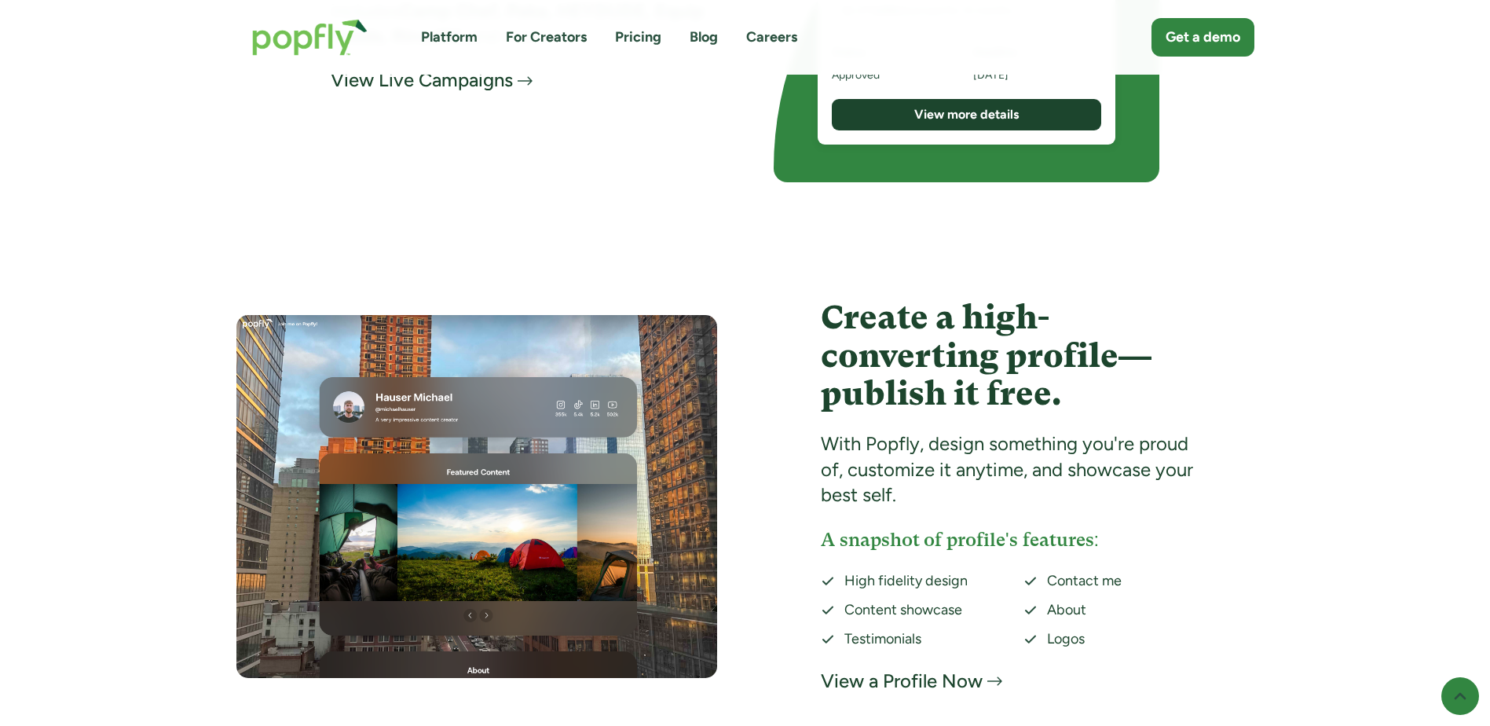
scroll to position [2905, 0]
